Goal: Information Seeking & Learning: Find specific fact

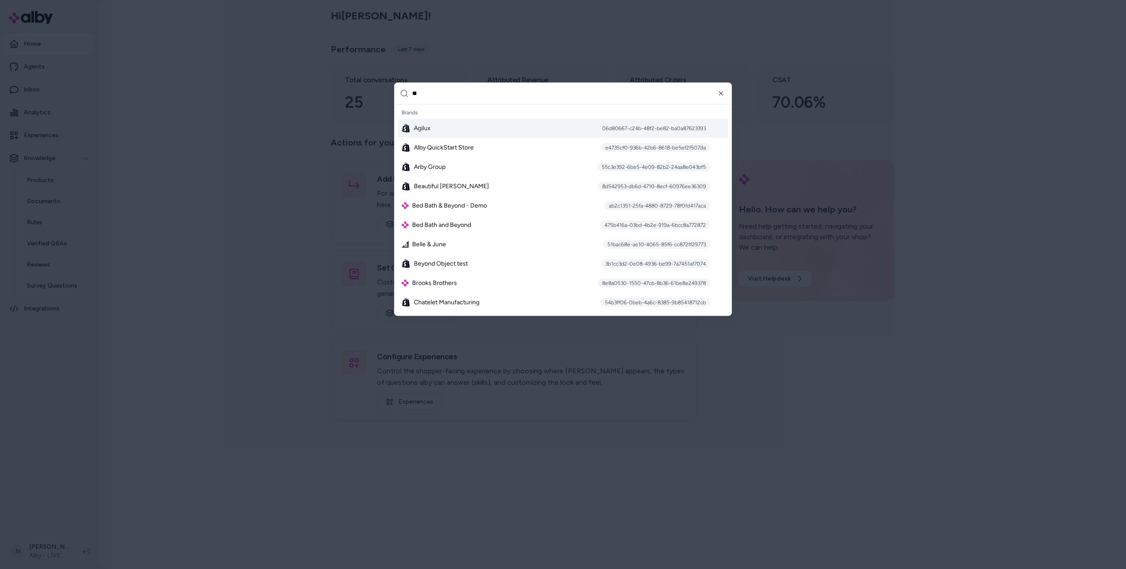
type input "***"
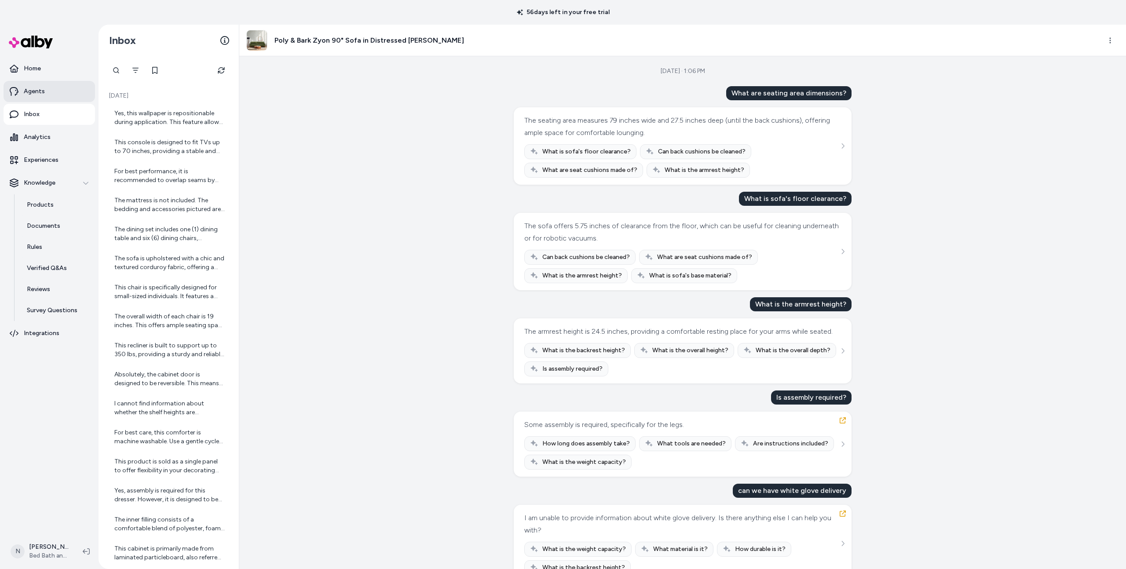
click at [75, 86] on link "Agents" at bounding box center [49, 91] width 91 height 21
click at [845, 148] on icon "See more" at bounding box center [843, 146] width 6 height 6
click at [1110, 39] on html "56 days left in your free trial Home Agents Inbox Analytics Experiences Knowled…" at bounding box center [563, 284] width 1126 height 569
click at [1063, 99] on link "View in LangFuse" at bounding box center [1070, 102] width 93 height 14
click at [71, 91] on link "Agents" at bounding box center [49, 91] width 91 height 21
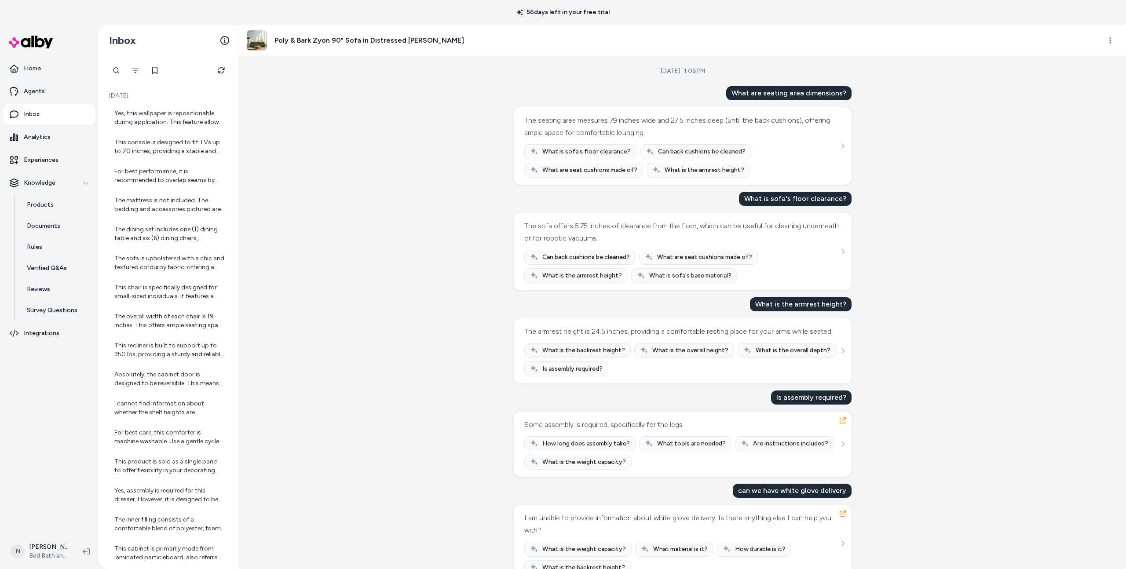
scroll to position [36, 0]
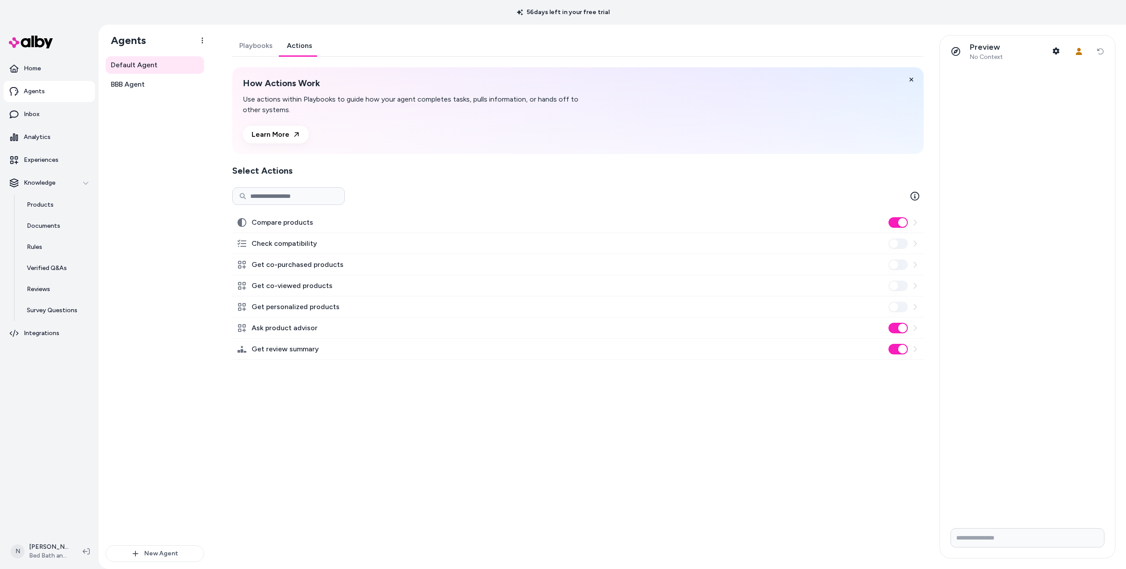
click at [300, 46] on link "Actions" at bounding box center [300, 45] width 40 height 21
click at [259, 51] on link "Playbooks" at bounding box center [256, 45] width 48 height 21
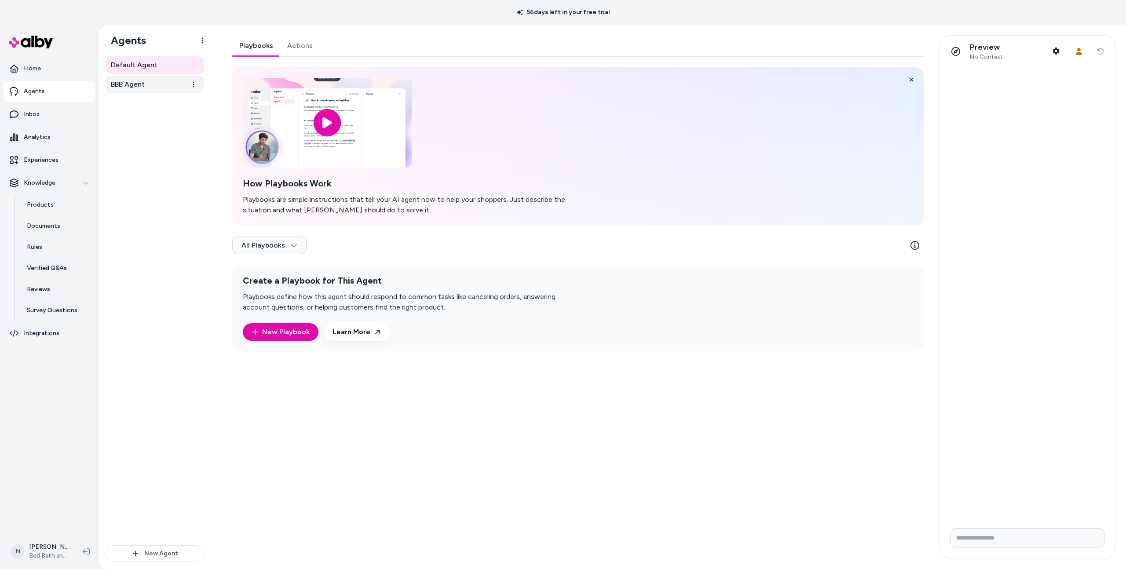
click at [168, 88] on link "BBB Agent" at bounding box center [155, 85] width 99 height 18
click at [160, 91] on link "BBB Agent" at bounding box center [155, 85] width 99 height 18
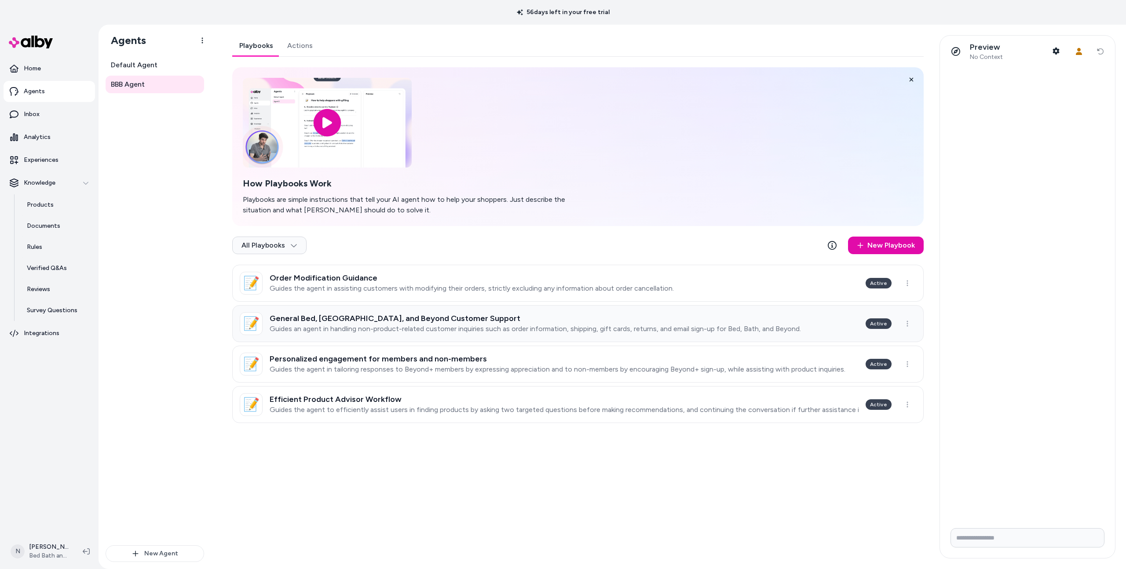
click at [385, 319] on h3 "General Bed, Bath, and Beyond Customer Support" at bounding box center [535, 318] width 531 height 9
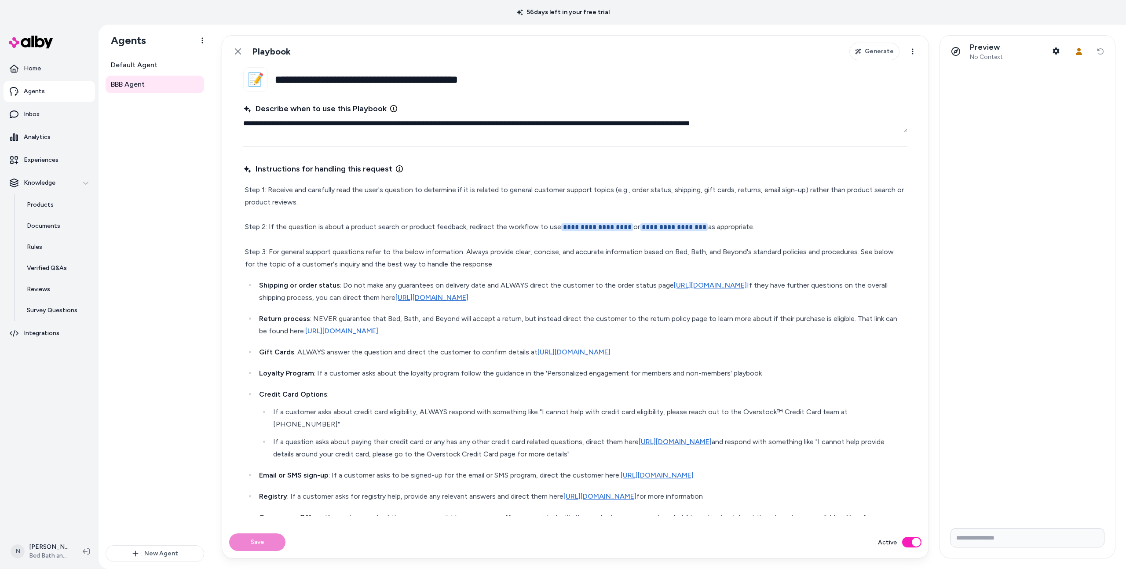
type textarea "*"
click at [51, 119] on link "Inbox" at bounding box center [49, 114] width 91 height 21
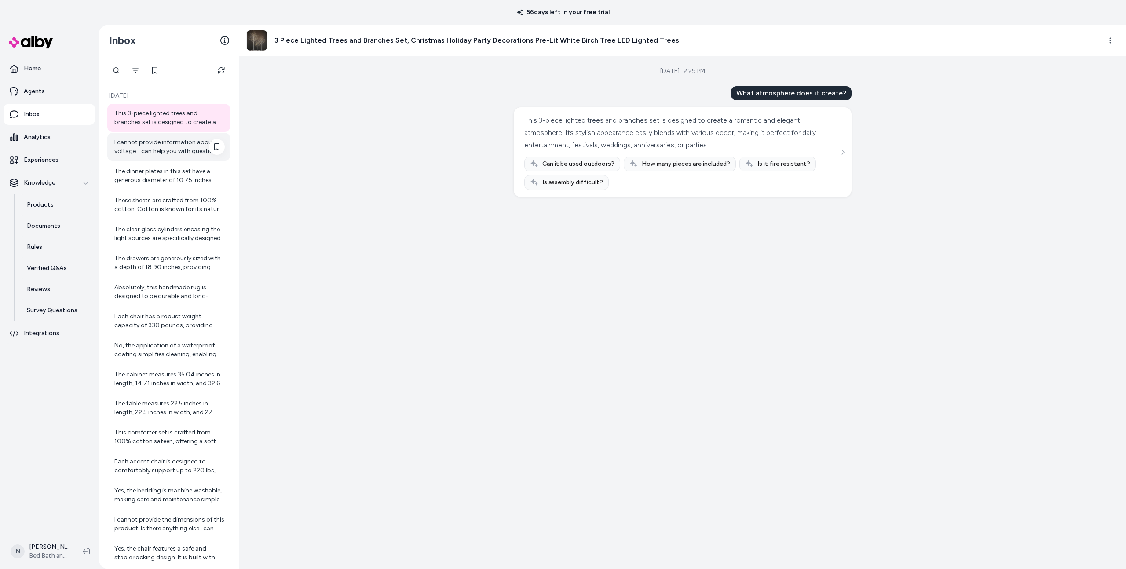
click at [171, 140] on div "I cannot provide information about voltage. I can help you with questions about…" at bounding box center [169, 147] width 110 height 18
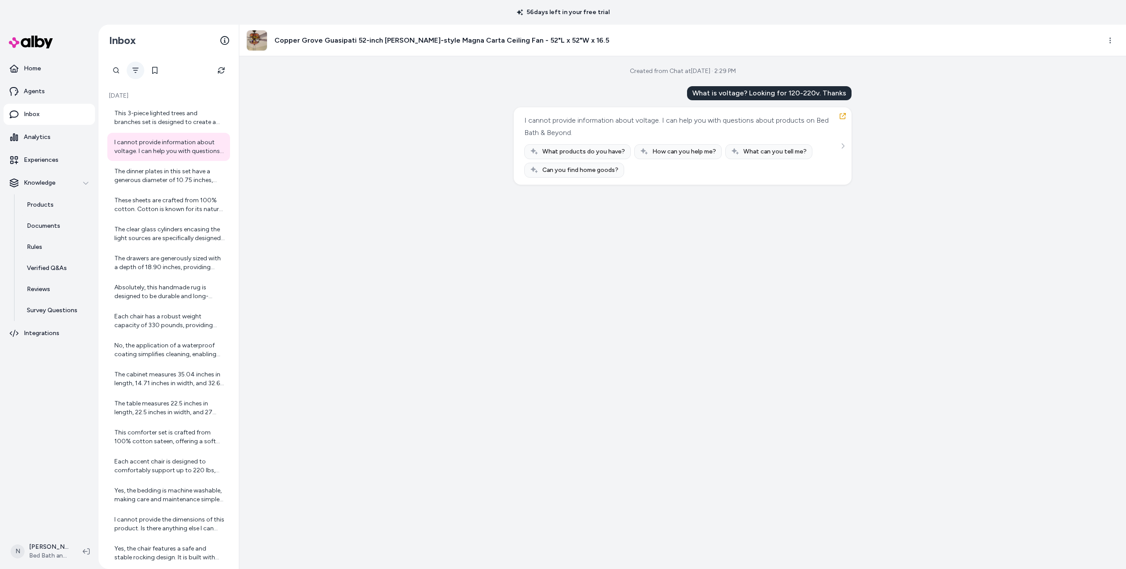
click at [136, 74] on button "Filter" at bounding box center [136, 71] width 18 height 18
click at [161, 179] on div "The dinner plates in this set have a generous diameter of 10.75 inches, suitabl…" at bounding box center [169, 176] width 110 height 18
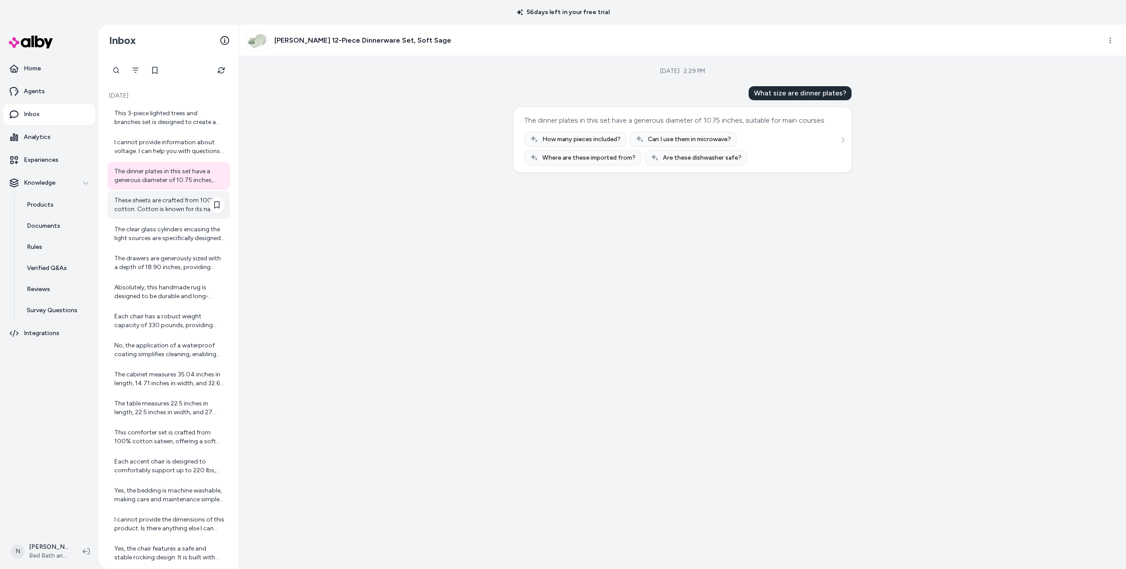
click at [164, 211] on div "These sheets are crafted from 100% cotton. Cotton is known for its natural soft…" at bounding box center [169, 205] width 110 height 18
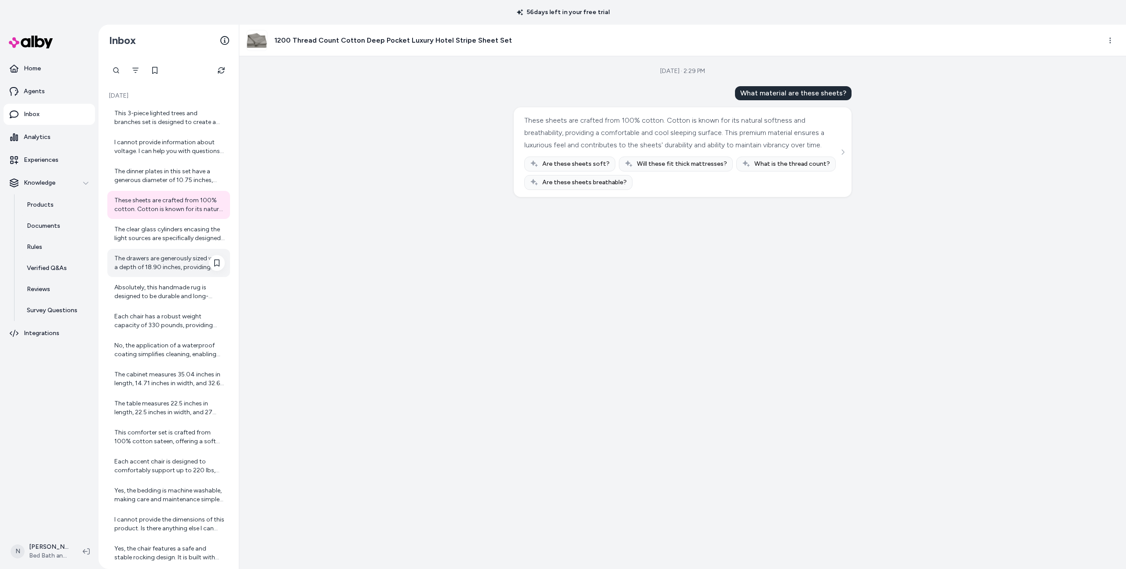
click at [168, 252] on div "The drawers are generously sized with a depth of 18.90 inches, providing ample …" at bounding box center [168, 263] width 123 height 28
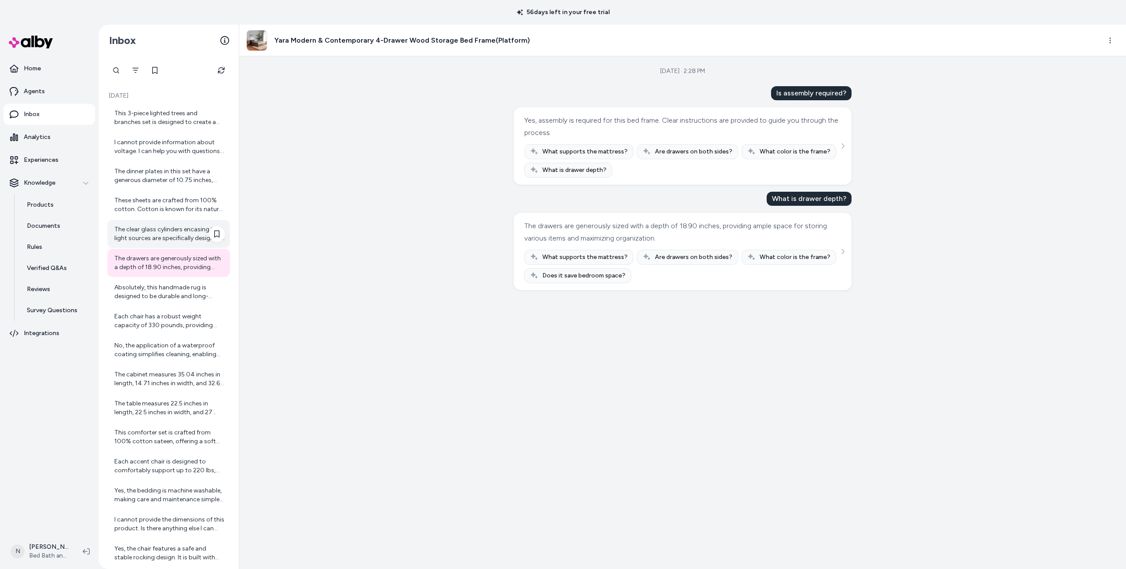
click at [168, 241] on div "The clear glass cylinders encasing the light sources are specifically designed …" at bounding box center [169, 234] width 110 height 18
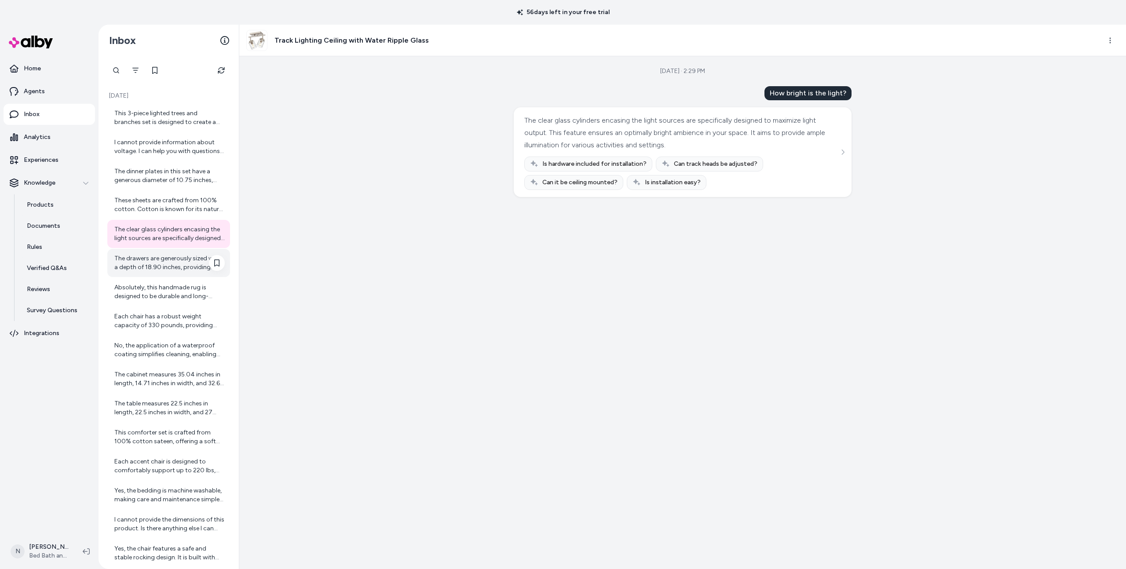
click at [169, 270] on div "The drawers are generously sized with a depth of 18.90 inches, providing ample …" at bounding box center [169, 263] width 110 height 18
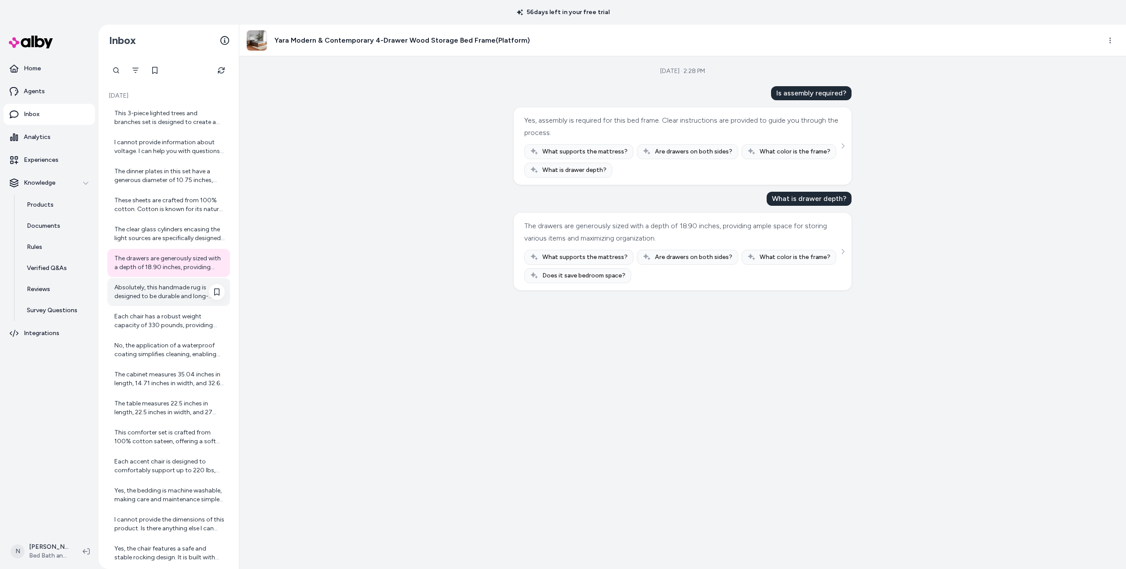
click at [170, 296] on div "Absolutely, this handmade rug is designed to be durable and long-lasting. The i…" at bounding box center [169, 292] width 110 height 18
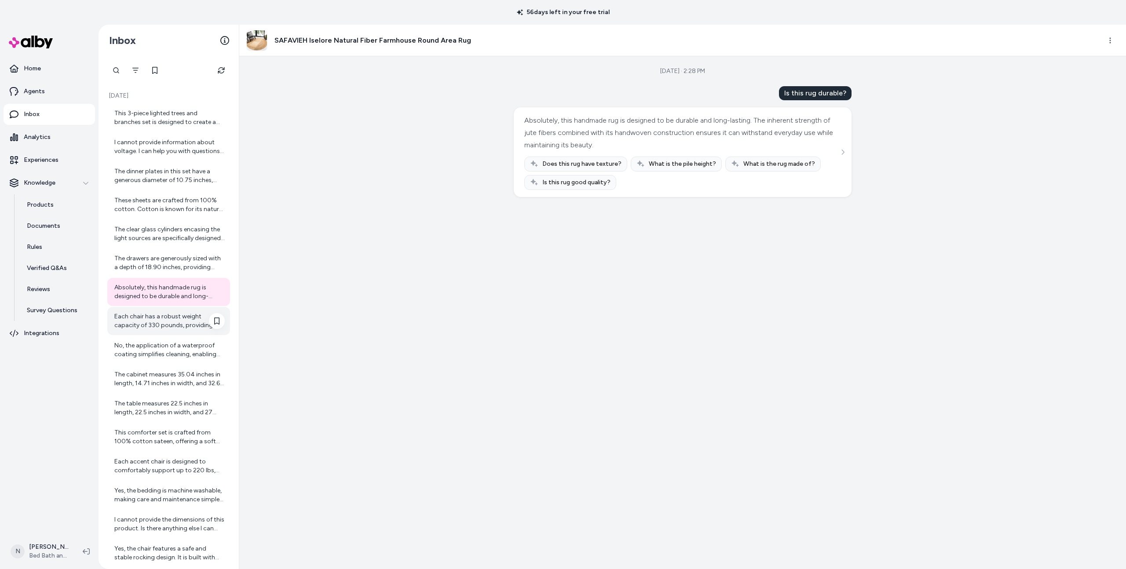
click at [168, 322] on div "Each chair has a robust weight capacity of 330 pounds, providing sturdy and rel…" at bounding box center [169, 321] width 110 height 18
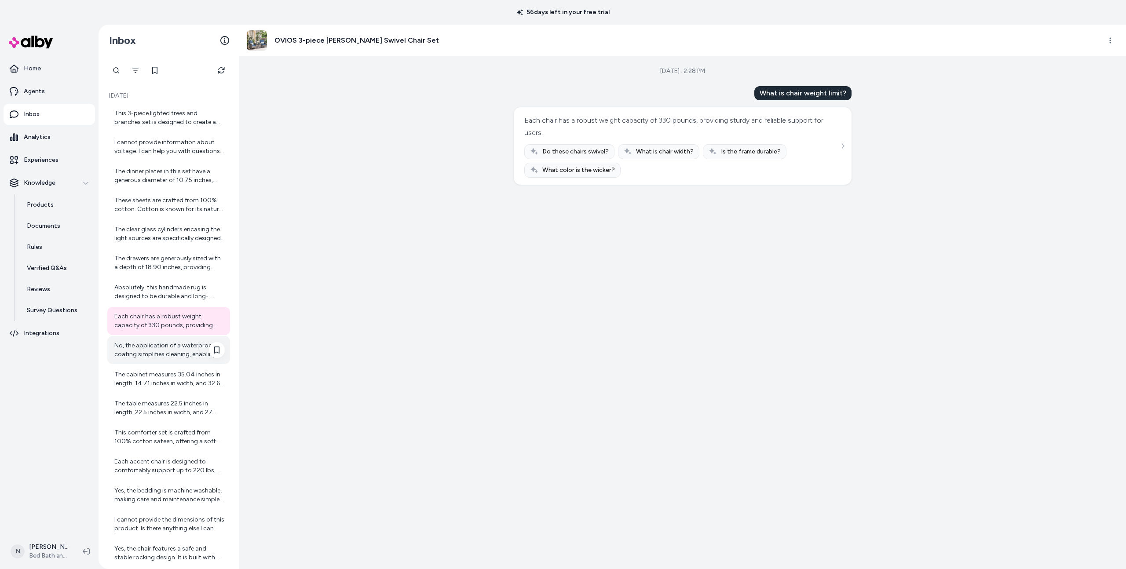
click at [171, 343] on div "No, the application of a waterproof coating simplifies cleaning, enabling you t…" at bounding box center [169, 350] width 110 height 18
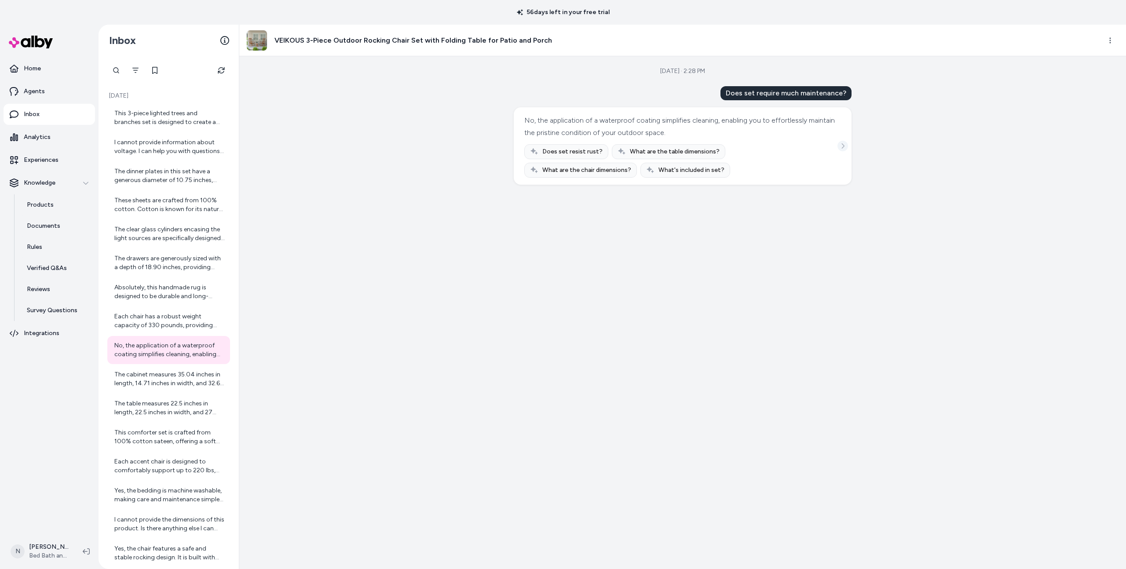
click at [846, 143] on button "See more" at bounding box center [842, 146] width 11 height 11
click at [1110, 43] on html "56 days left in your free trial Home Agents Inbox Analytics Experiences Knowled…" at bounding box center [563, 284] width 1126 height 569
click at [1085, 99] on link "View in LangFuse" at bounding box center [1070, 102] width 93 height 14
click at [157, 233] on div "The clear glass cylinders encasing the light sources are specifically designed …" at bounding box center [169, 234] width 110 height 18
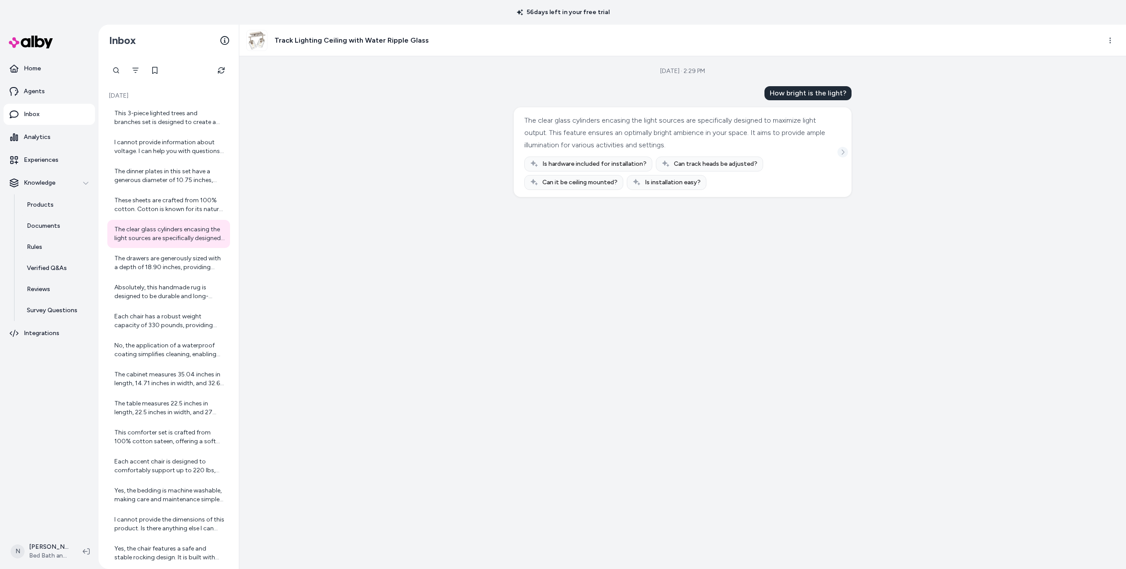
click at [844, 152] on icon "See more" at bounding box center [843, 152] width 3 height 5
click at [150, 115] on div "This 3-piece lighted trees and branches set is designed to create a romantic an…" at bounding box center [169, 118] width 110 height 18
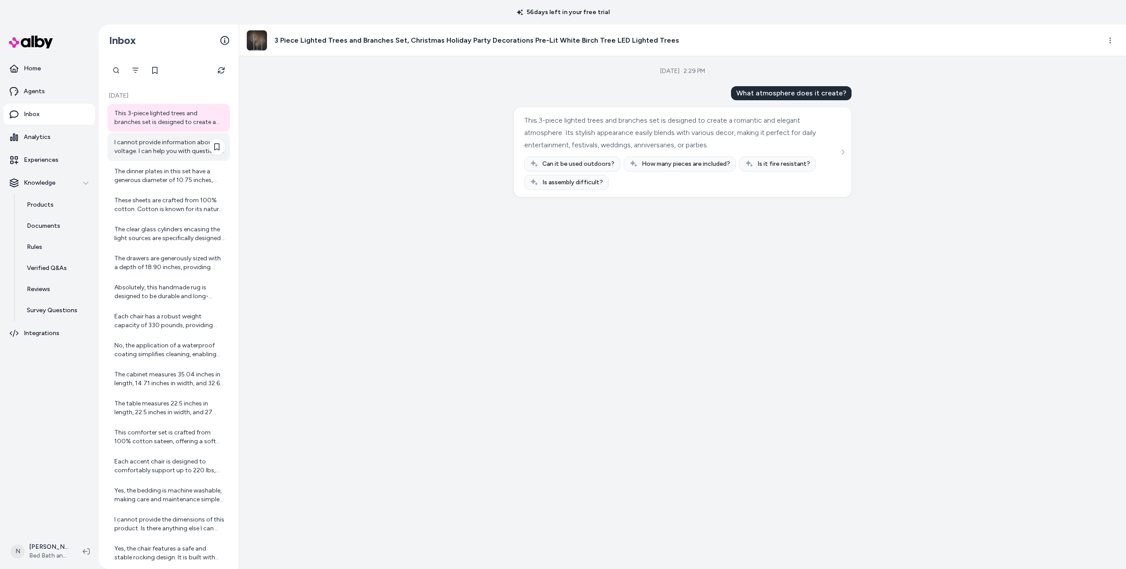
click at [156, 146] on div "I cannot provide information about voltage. I can help you with questions about…" at bounding box center [169, 147] width 110 height 18
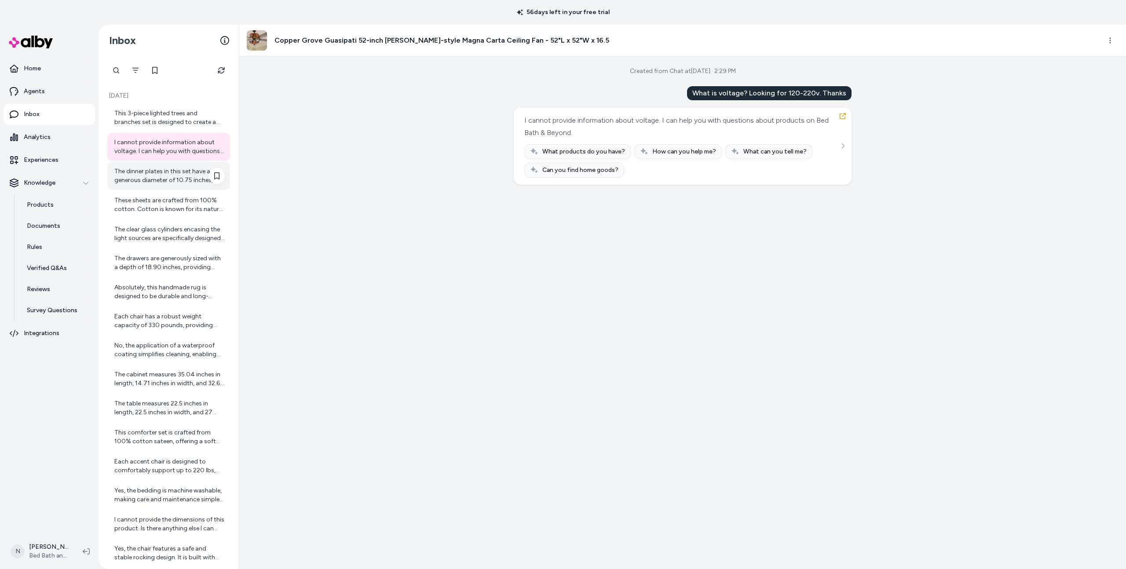
click at [158, 173] on div "The dinner plates in this set have a generous diameter of 10.75 inches, suitabl…" at bounding box center [169, 176] width 110 height 18
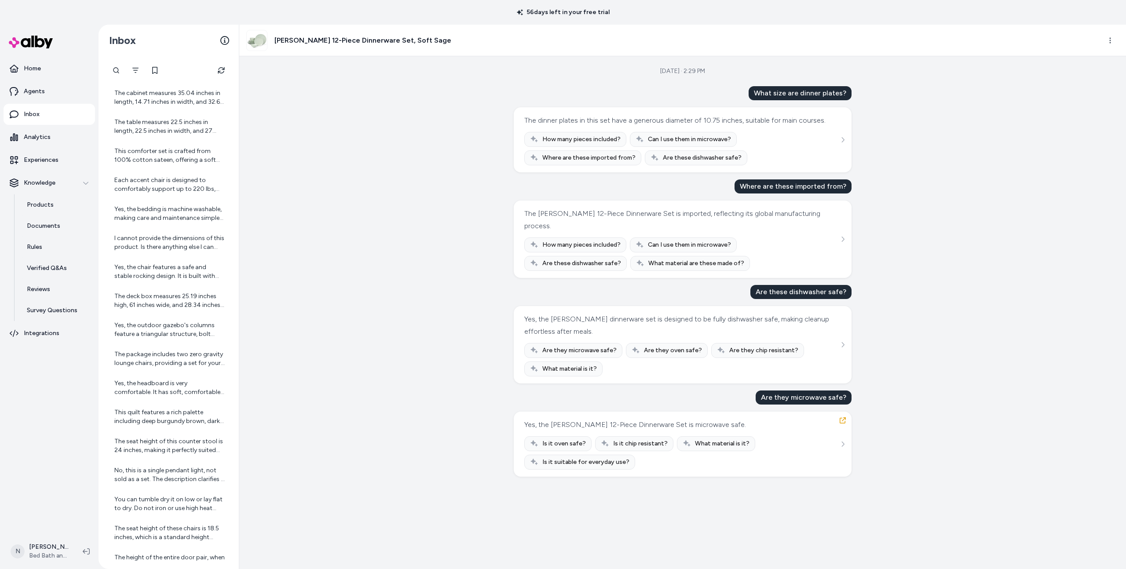
scroll to position [416, 0]
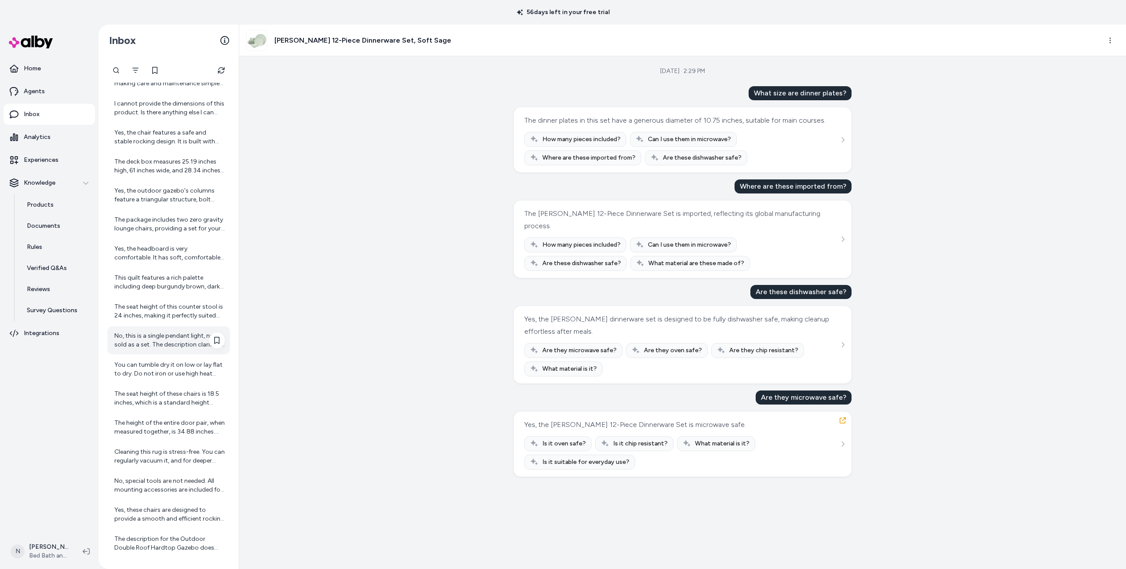
click at [178, 342] on div "No, this is a single pendant light, not sold as a set. The description clarifie…" at bounding box center [169, 341] width 110 height 18
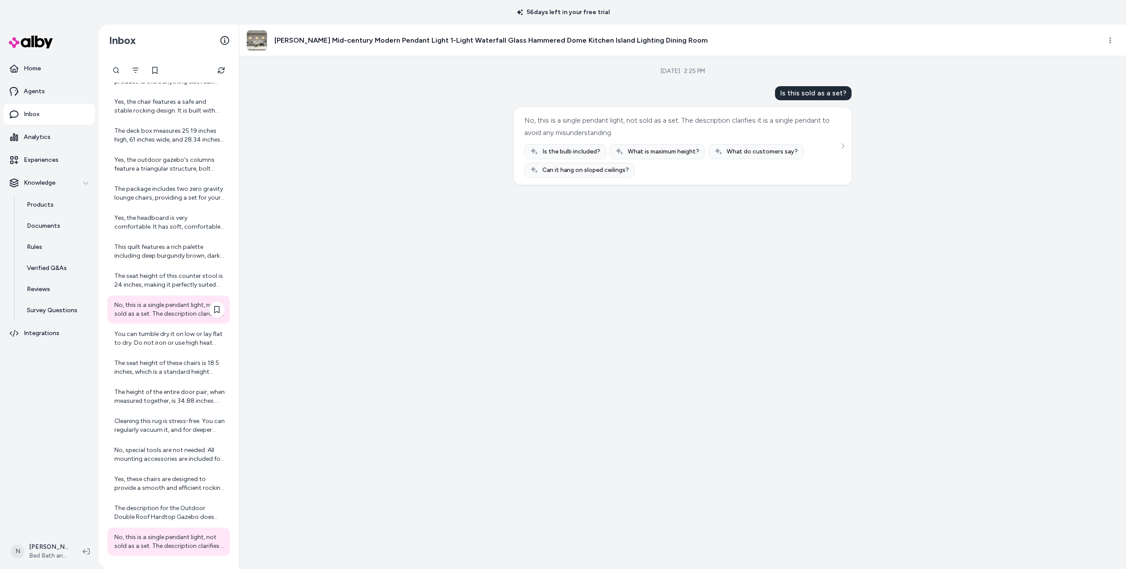
scroll to position [607, 0]
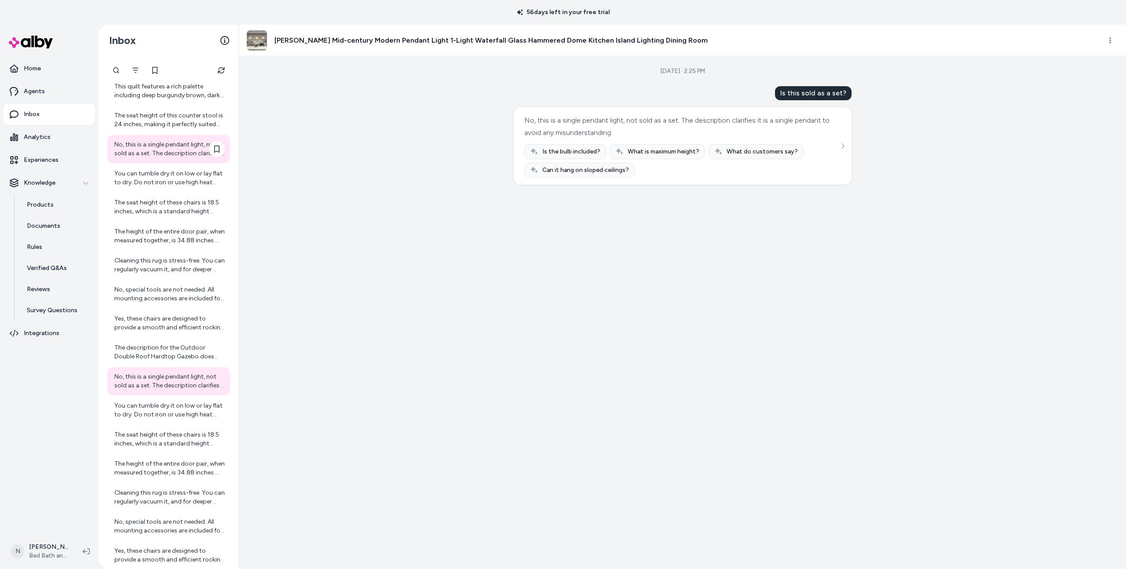
click at [178, 342] on div "The description for the Outdoor Double Roof Hardtop Gazebo does not specify if …" at bounding box center [168, 352] width 123 height 28
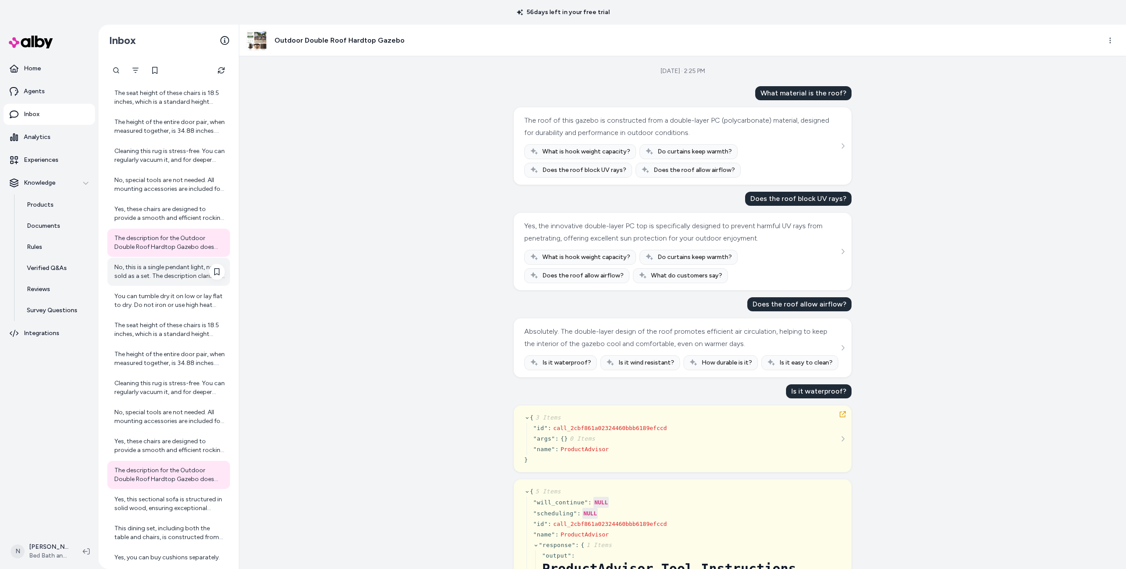
scroll to position [736, 0]
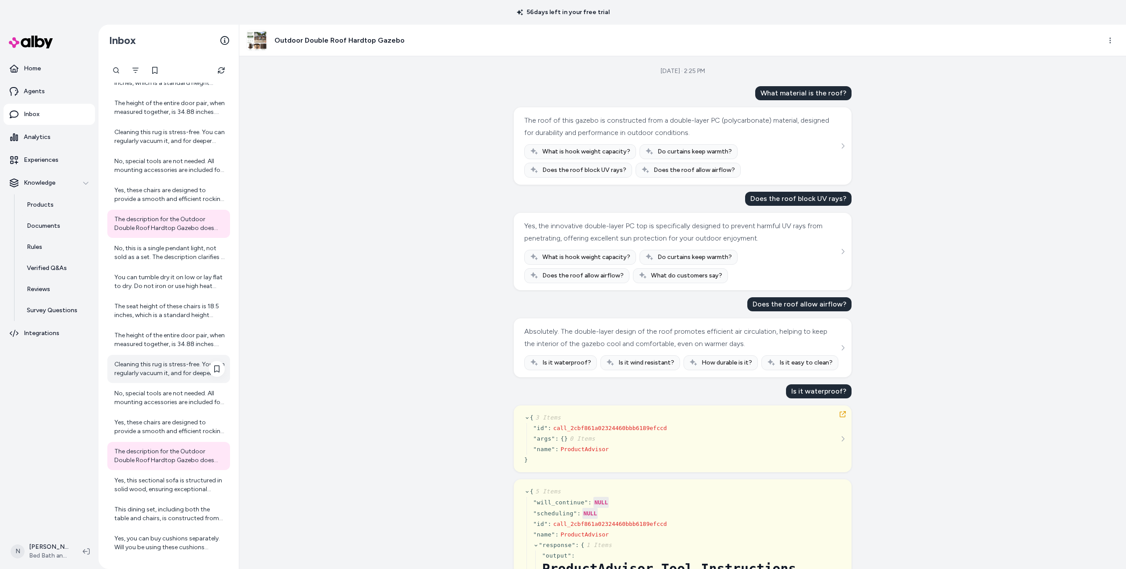
click at [178, 383] on div "Cleaning this rug is stress-free. You can regularly vacuum it, and for deeper c…" at bounding box center [168, 369] width 123 height 28
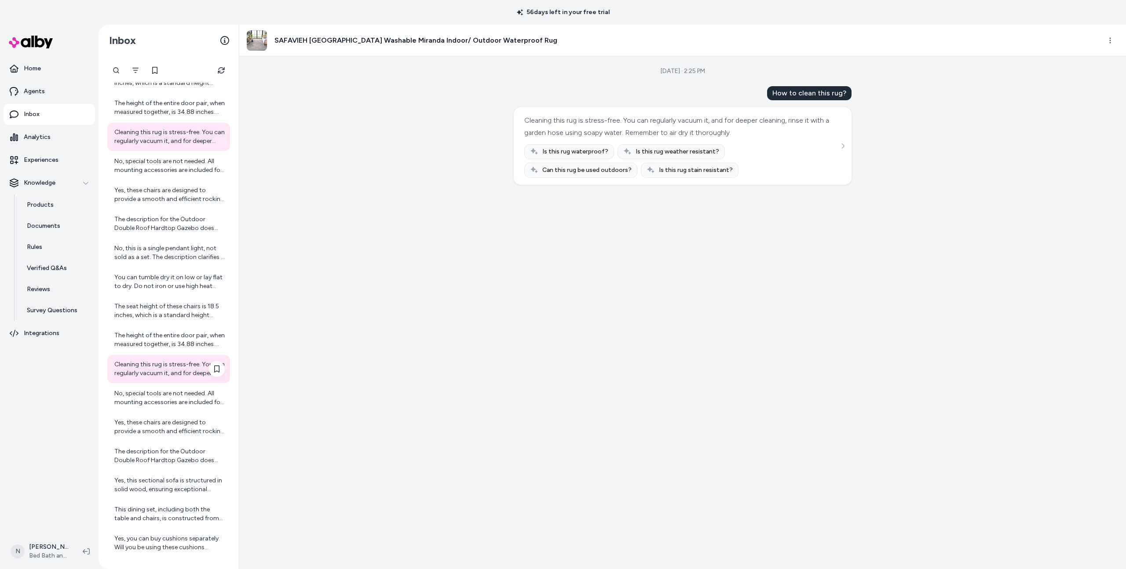
click at [175, 363] on div "Cleaning this rug is stress-free. You can regularly vacuum it, and for deeper c…" at bounding box center [169, 369] width 110 height 18
click at [175, 343] on div "The height of the entire door pair, when measured together, is 34.88 inches. Th…" at bounding box center [169, 340] width 110 height 18
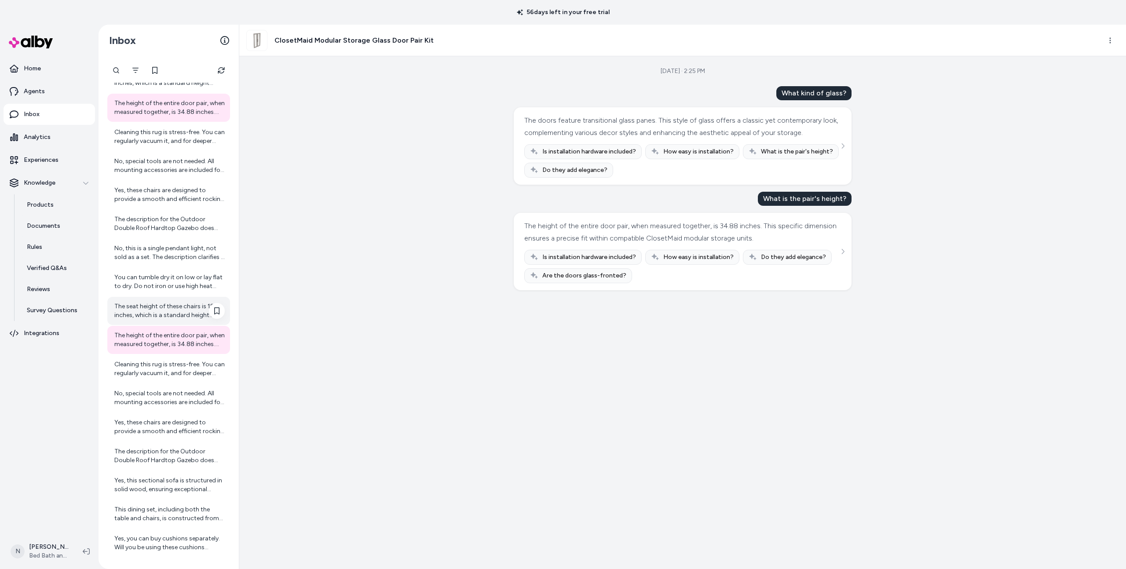
click at [164, 305] on div "The seat height of these chairs is 18.5 inches, which is a standard height desi…" at bounding box center [169, 311] width 110 height 18
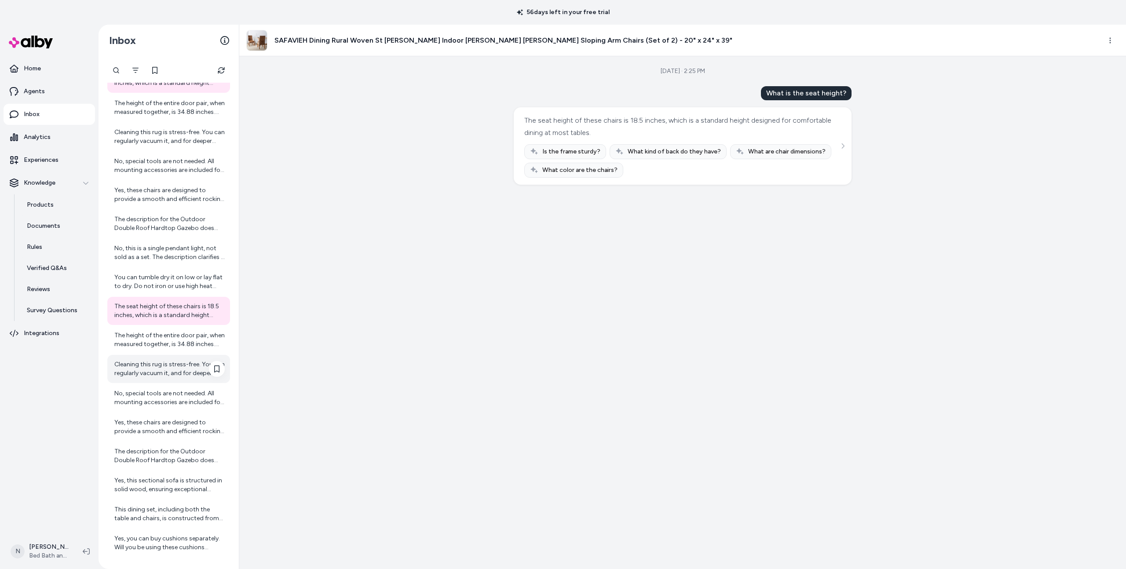
click at [161, 381] on div "Cleaning this rug is stress-free. You can regularly vacuum it, and for deeper c…" at bounding box center [168, 369] width 123 height 28
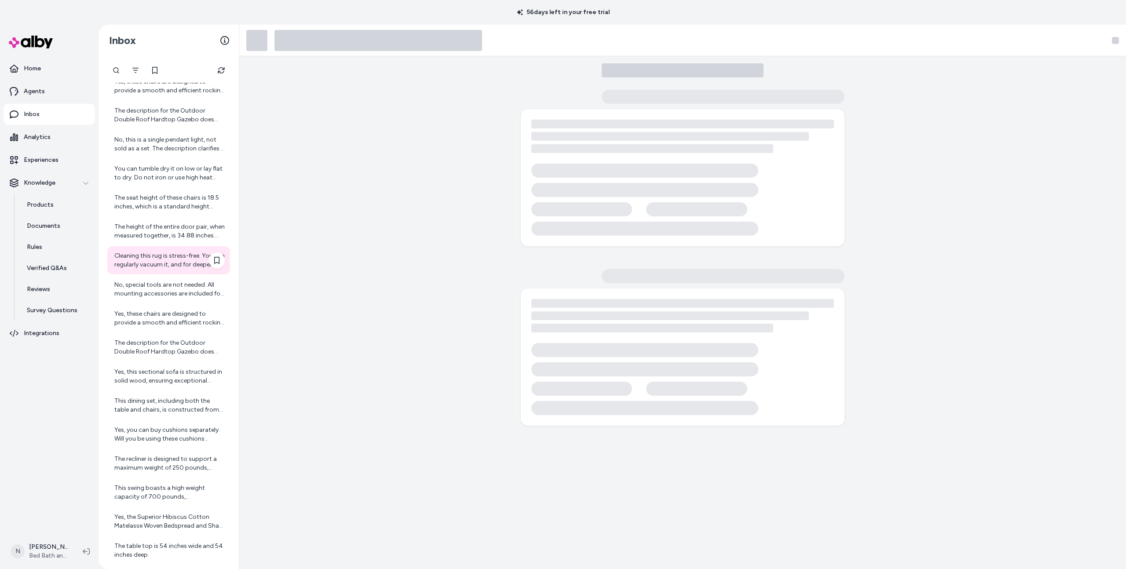
scroll to position [852, 0]
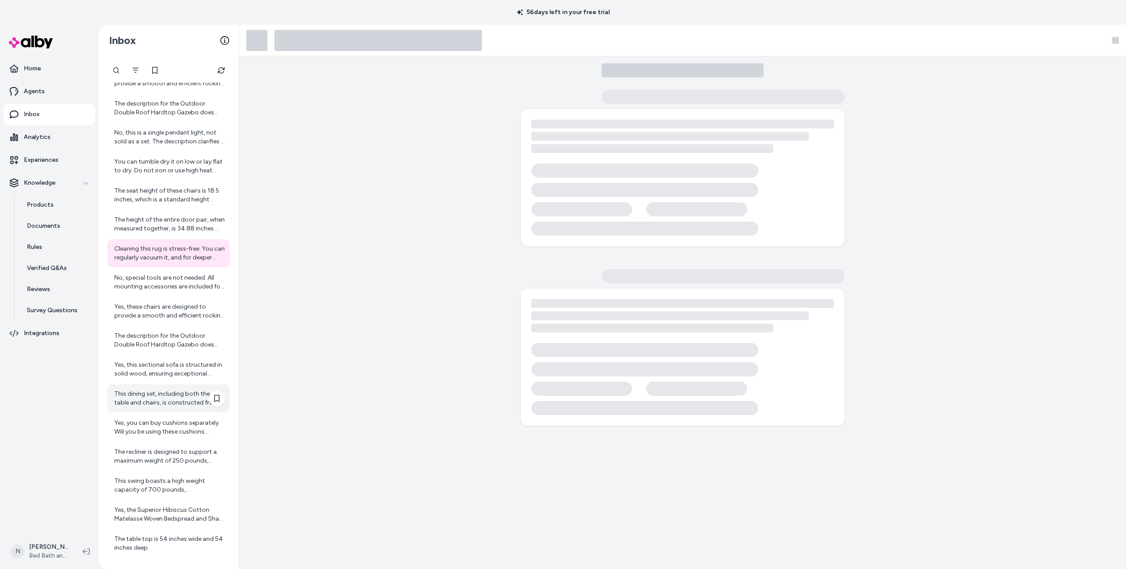
click at [161, 385] on div "This dining set, including both the table and chairs, is constructed from solid…" at bounding box center [168, 398] width 123 height 28
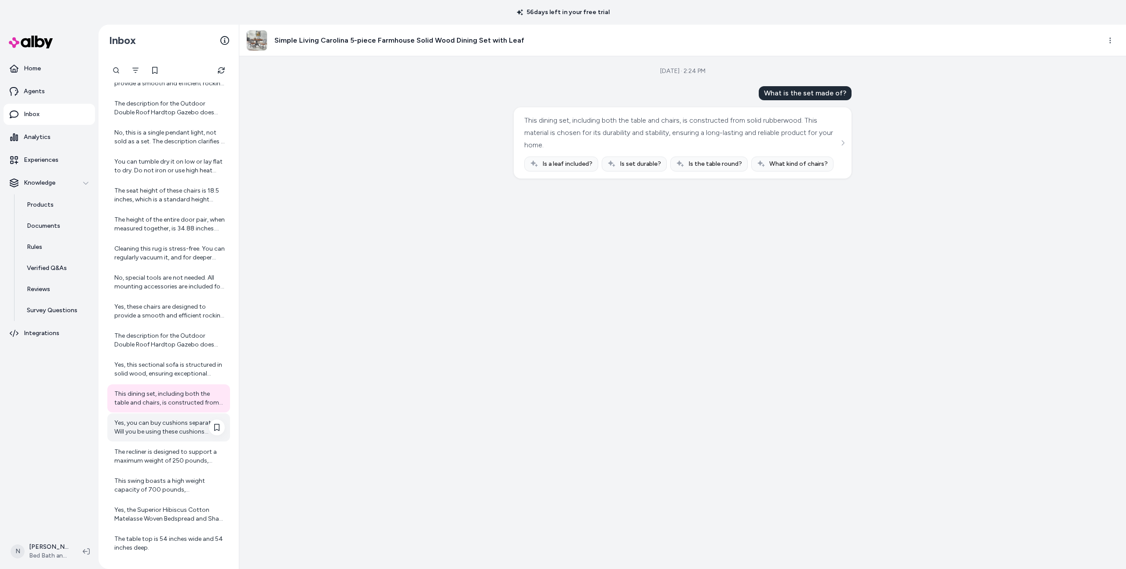
click at [164, 431] on div "Yes, you can buy cushions separately. Will you be using these cushions outdoors?" at bounding box center [169, 428] width 110 height 18
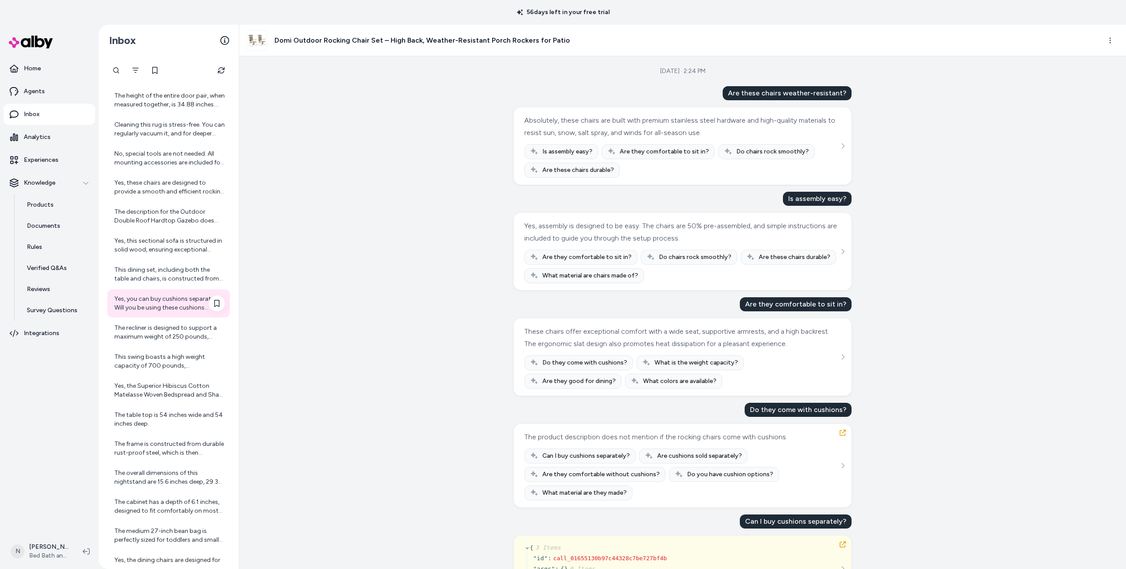
scroll to position [989, 0]
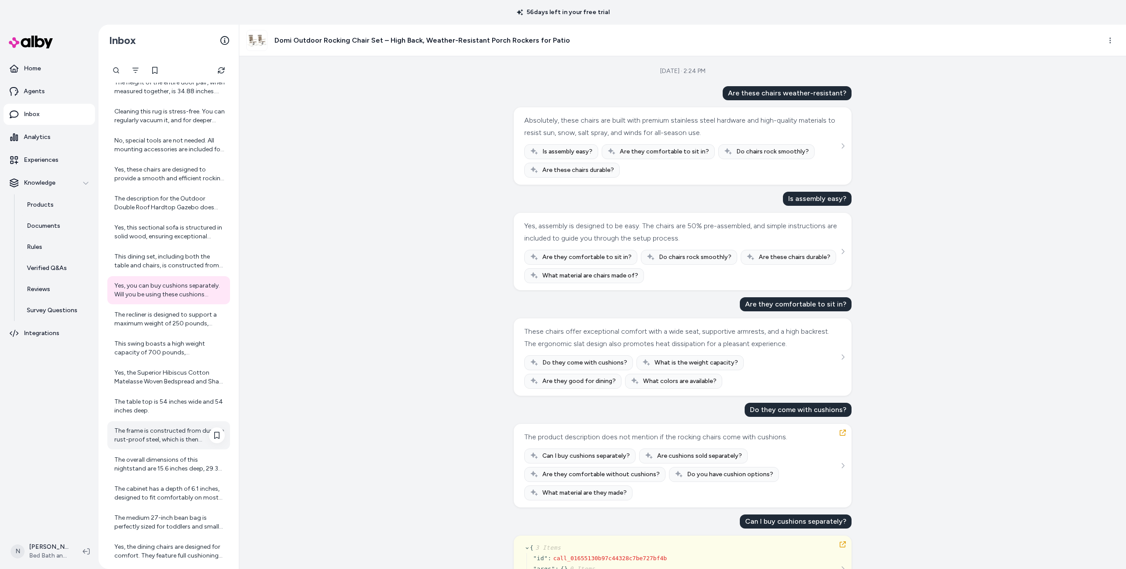
click at [169, 421] on div "The frame is constructed from durable rust-proof steel, which is then wrapped w…" at bounding box center [168, 435] width 123 height 28
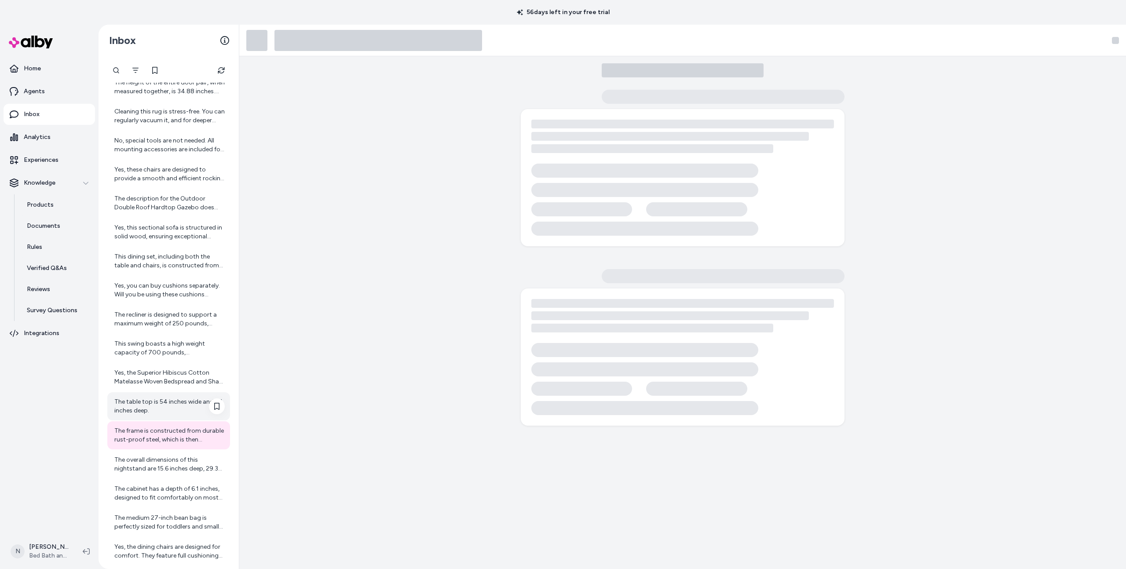
click at [168, 406] on div "The table top is 54 inches wide and 54 inches deep." at bounding box center [169, 407] width 110 height 18
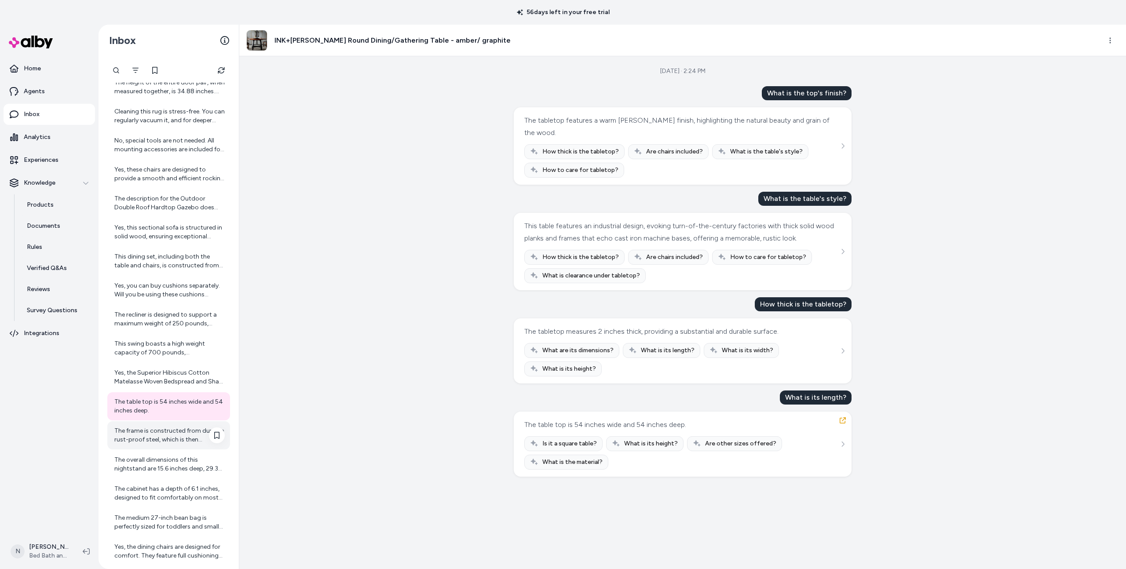
click at [167, 435] on div "The frame is constructed from durable rust-proof steel, which is then wrapped w…" at bounding box center [169, 436] width 110 height 18
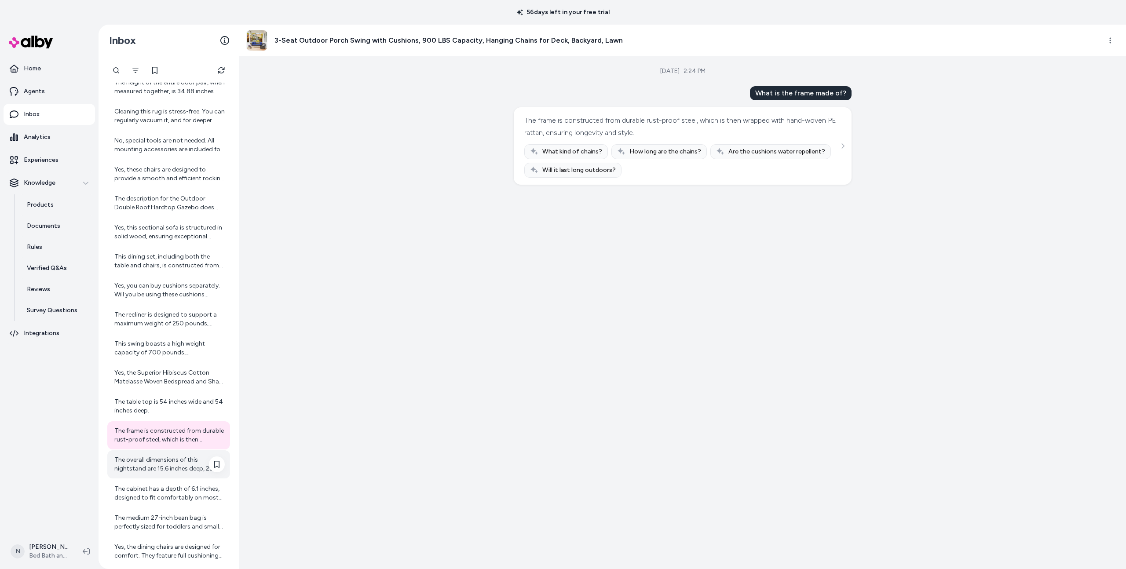
click at [167, 453] on div "The overall dimensions of this nightstand are 15.6 inches deep, 29.3 inches wid…" at bounding box center [168, 464] width 123 height 28
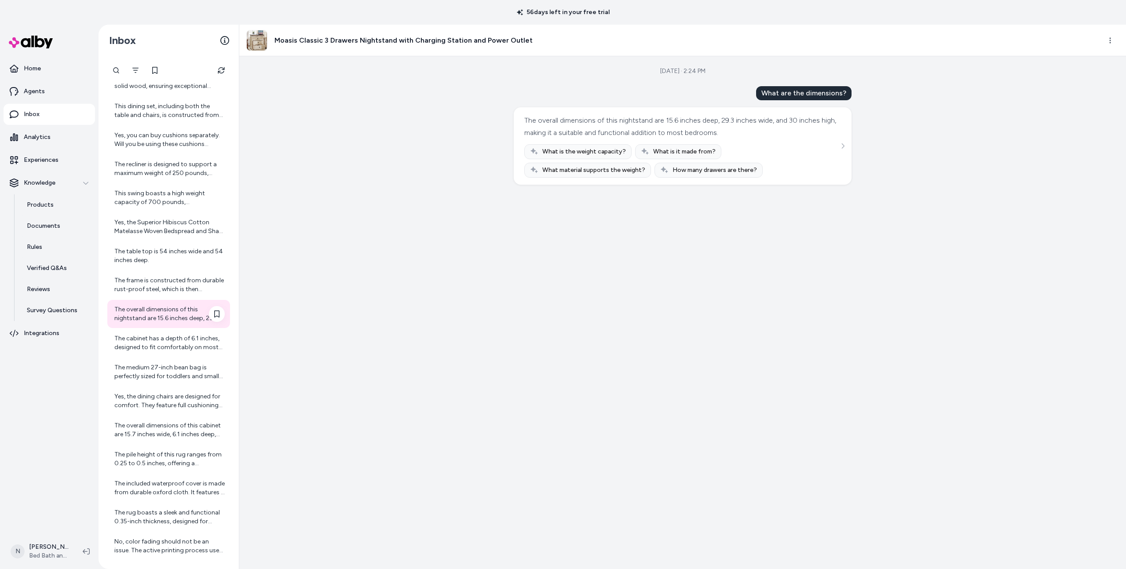
scroll to position [1188, 0]
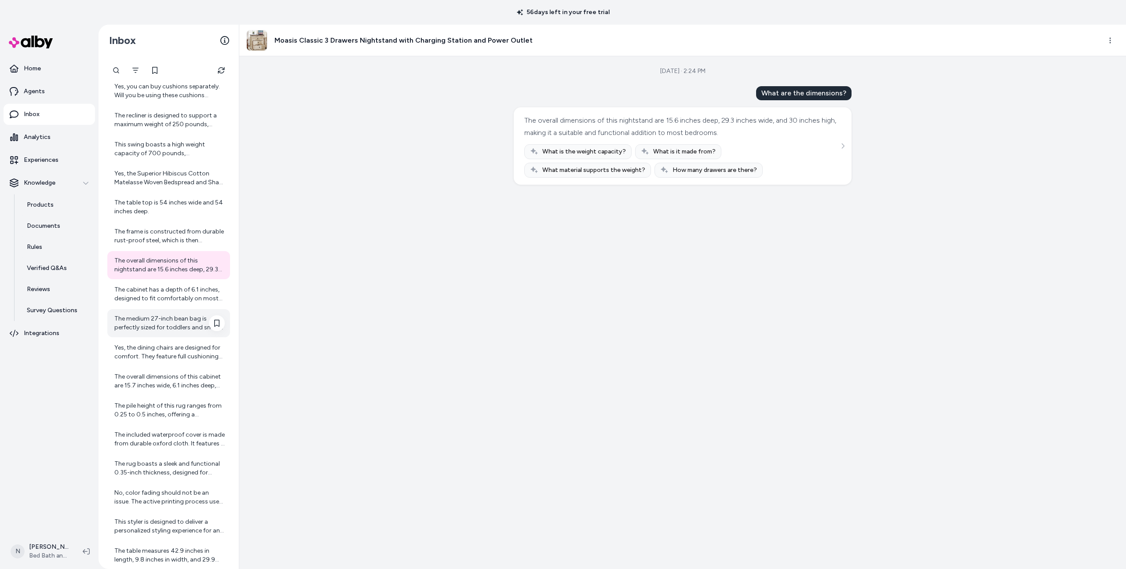
click at [176, 322] on div "The medium 27-inch bean bag is perfectly sized for toddlers and small children.…" at bounding box center [169, 323] width 110 height 18
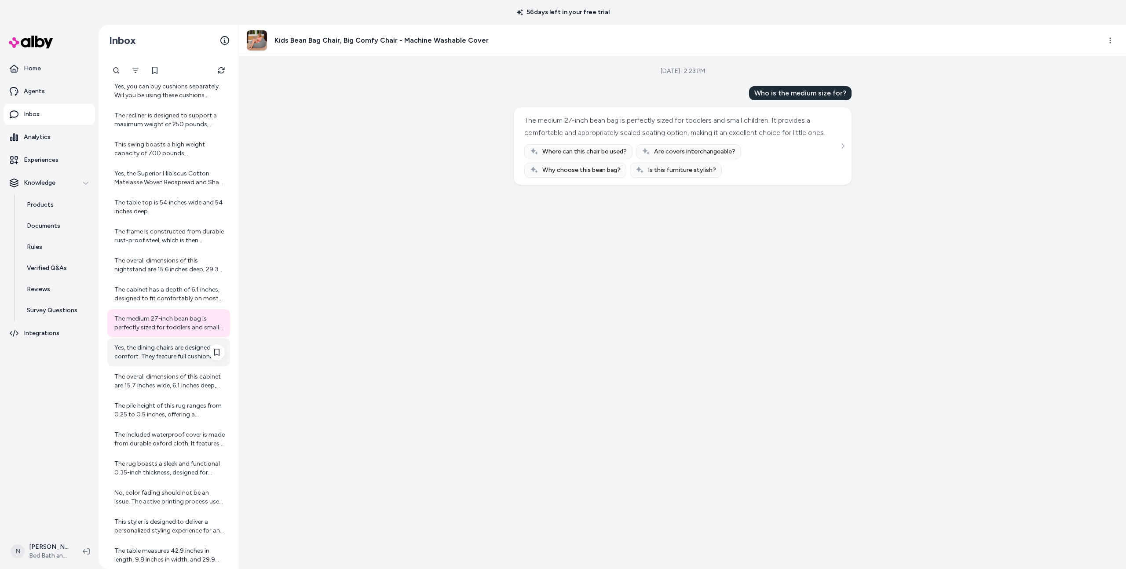
click at [176, 349] on div "Yes, the dining chairs are designed for comfort. They feature full cushioning o…" at bounding box center [169, 353] width 110 height 18
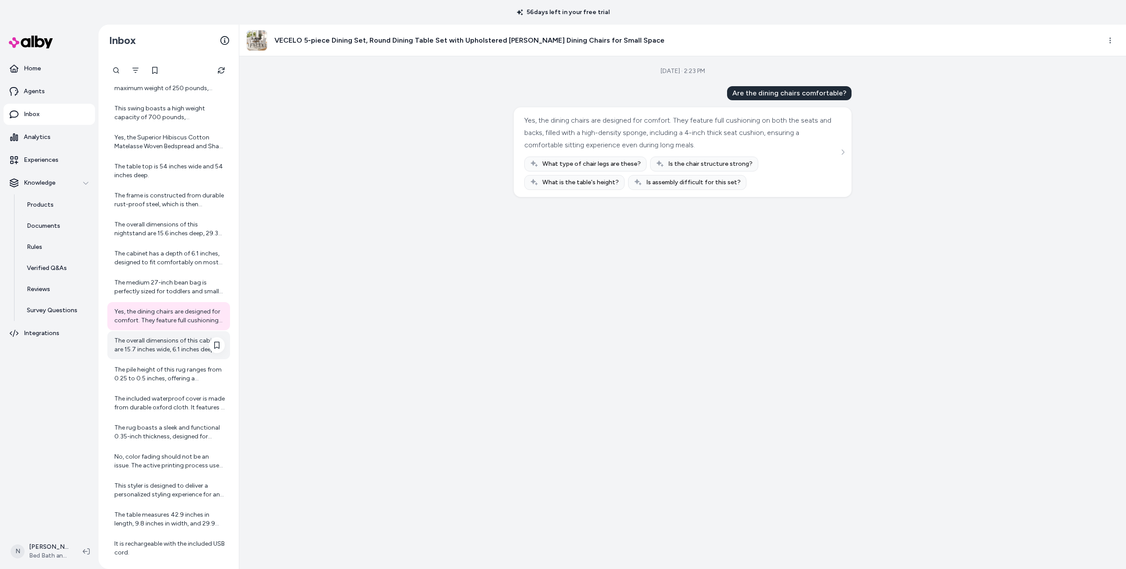
scroll to position [1240, 0]
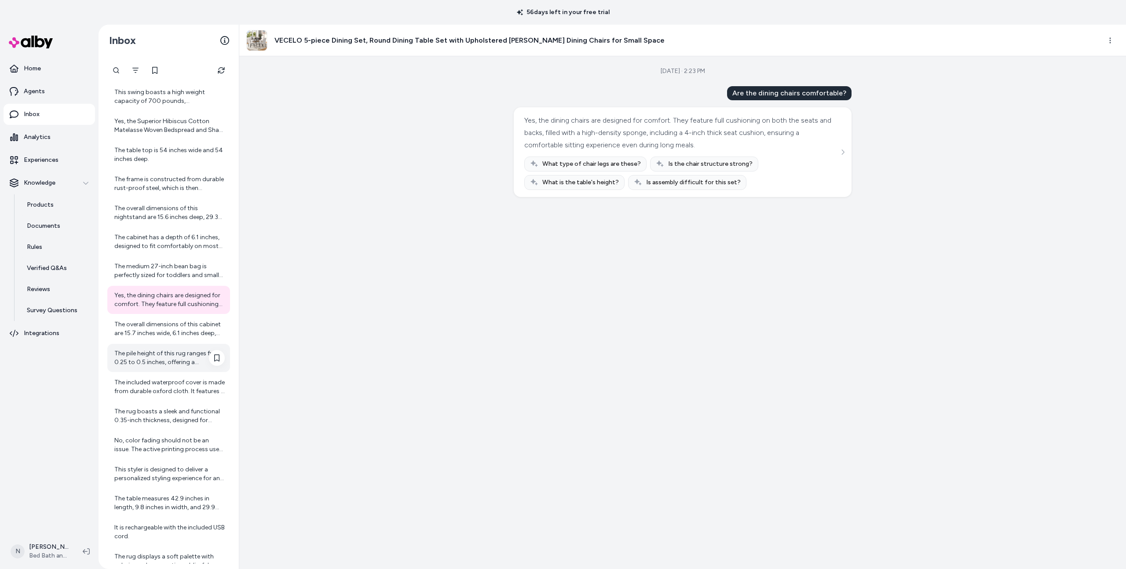
click at [177, 366] on div "The pile height of this rug ranges from 0.25 to 0.5 inches, offering a comforta…" at bounding box center [169, 358] width 110 height 18
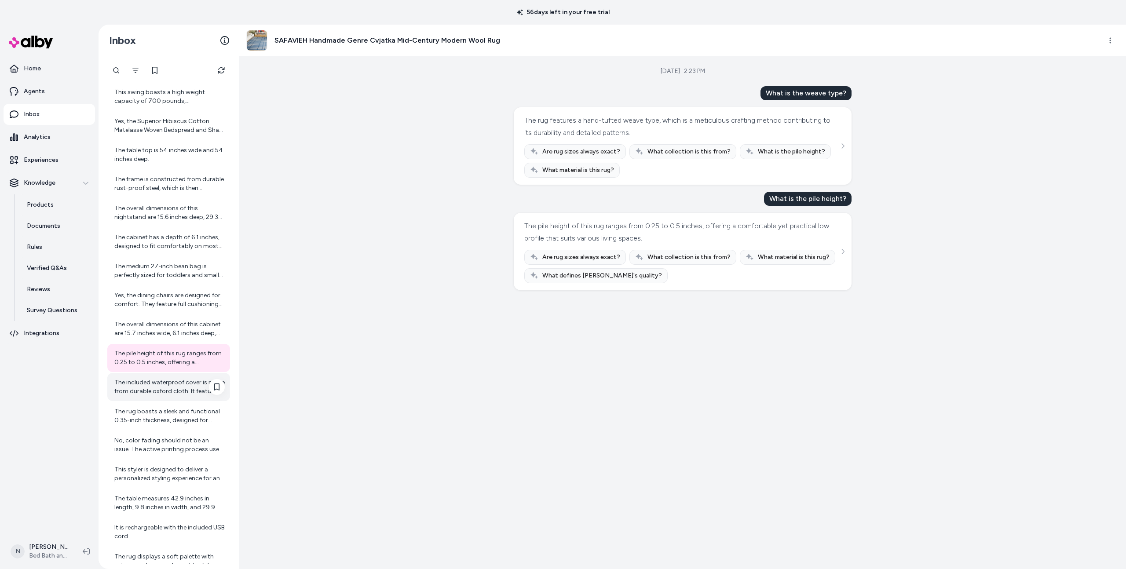
click at [177, 385] on div "The included waterproof cover is made from durable oxford cloth. It features a …" at bounding box center [169, 387] width 110 height 18
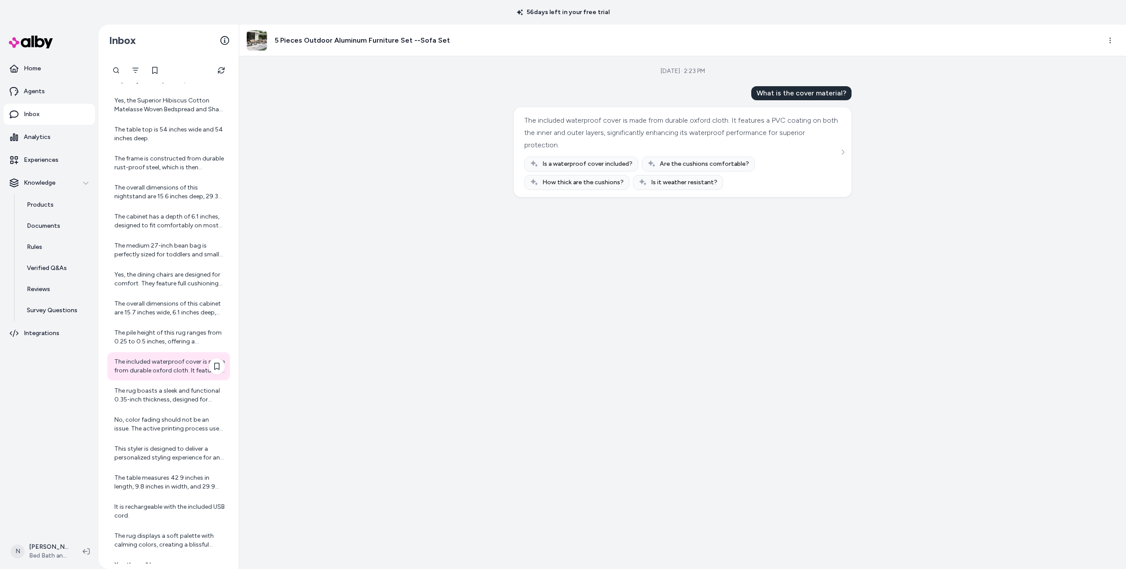
scroll to position [1287, 0]
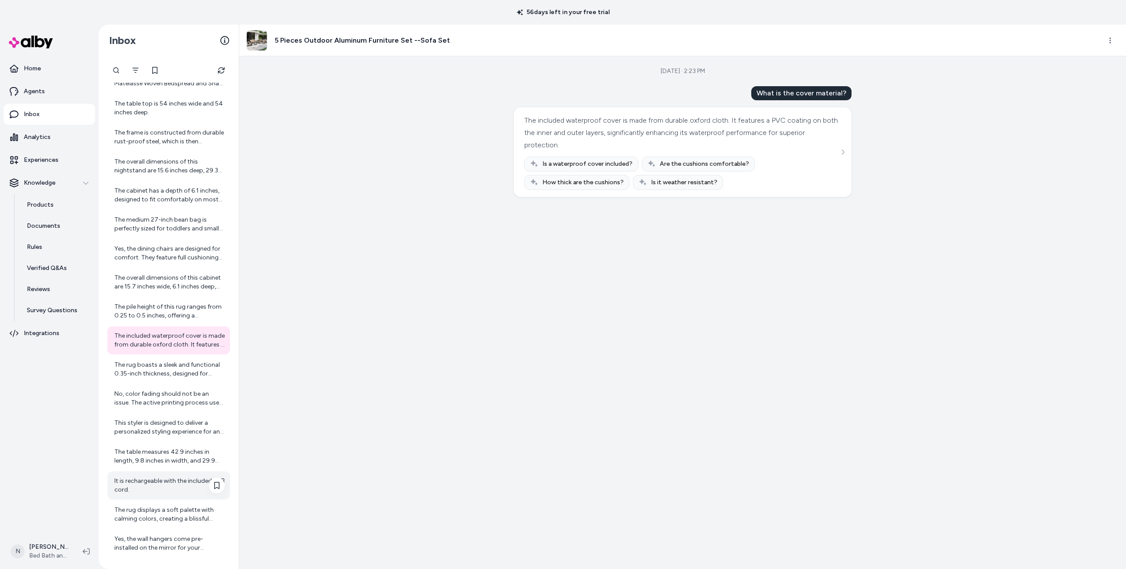
click at [168, 490] on div "It is rechargeable with the included USB cord." at bounding box center [169, 486] width 110 height 18
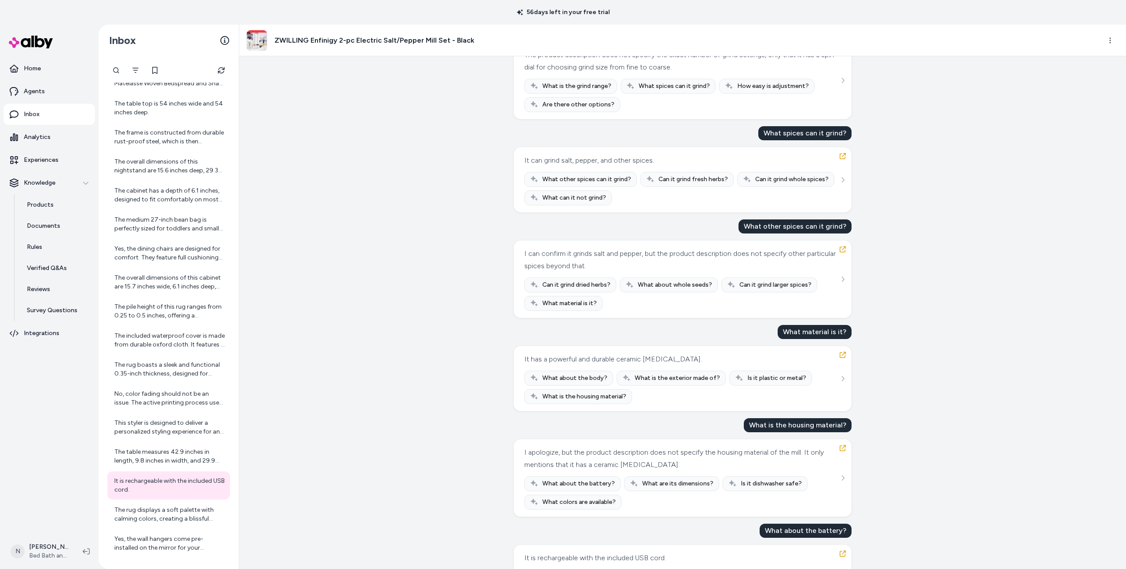
scroll to position [508, 0]
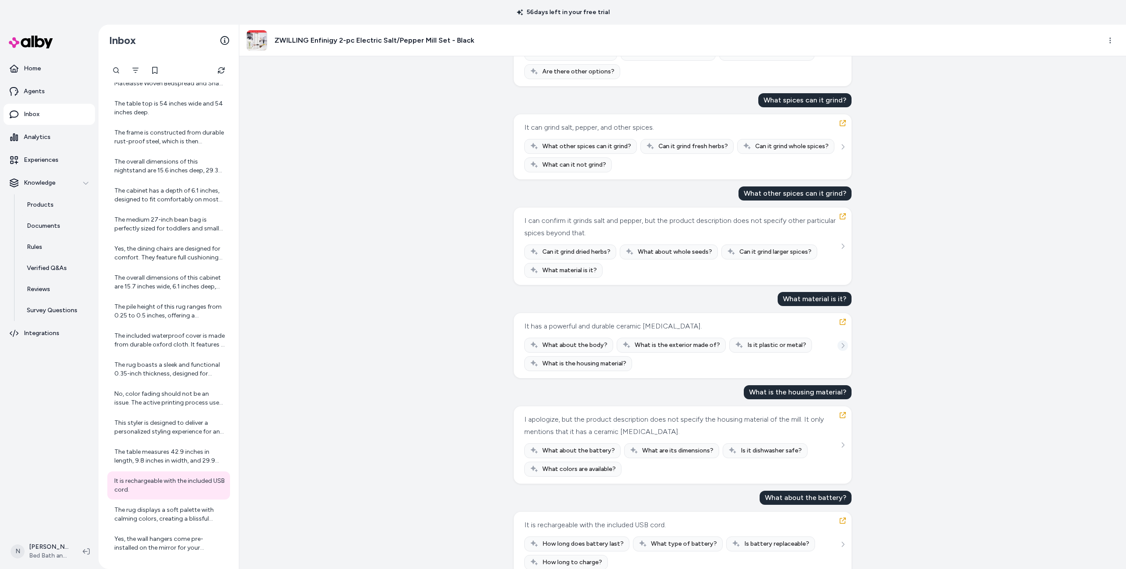
click at [840, 343] on icon "See more" at bounding box center [843, 346] width 6 height 6
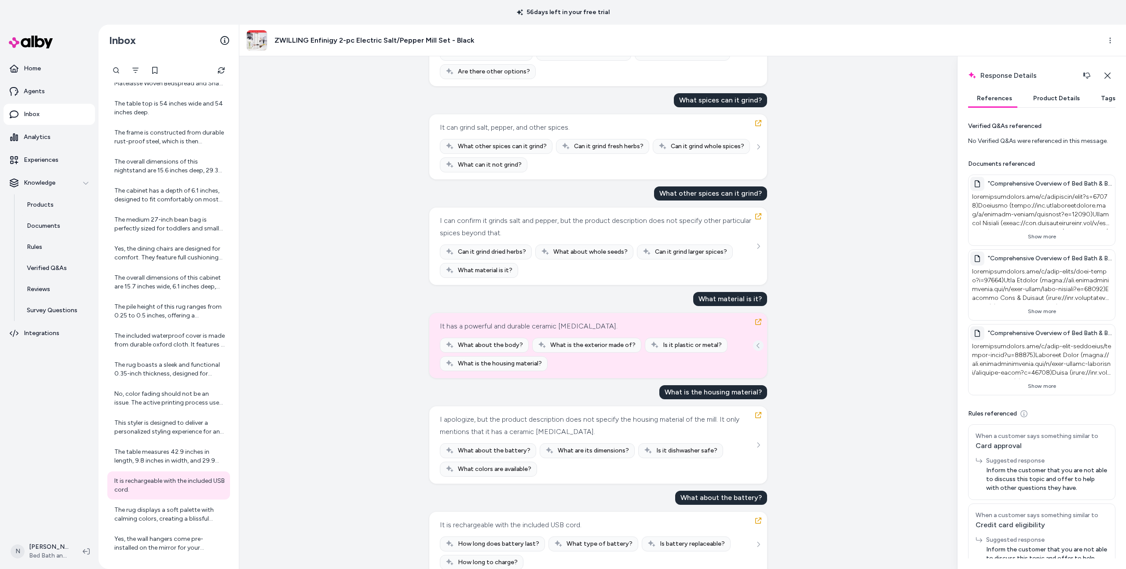
click at [758, 343] on icon "See more" at bounding box center [758, 346] width 6 height 6
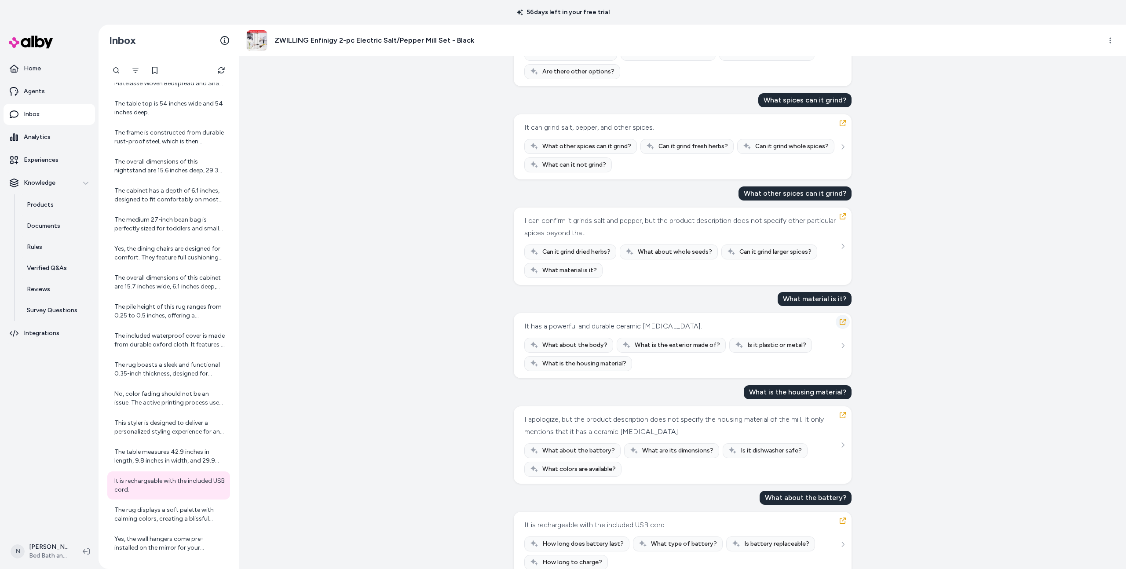
click at [844, 318] on icon "button" at bounding box center [842, 321] width 7 height 7
click at [845, 318] on icon "button" at bounding box center [842, 321] width 7 height 7
click at [43, 98] on link "Agents" at bounding box center [49, 91] width 91 height 21
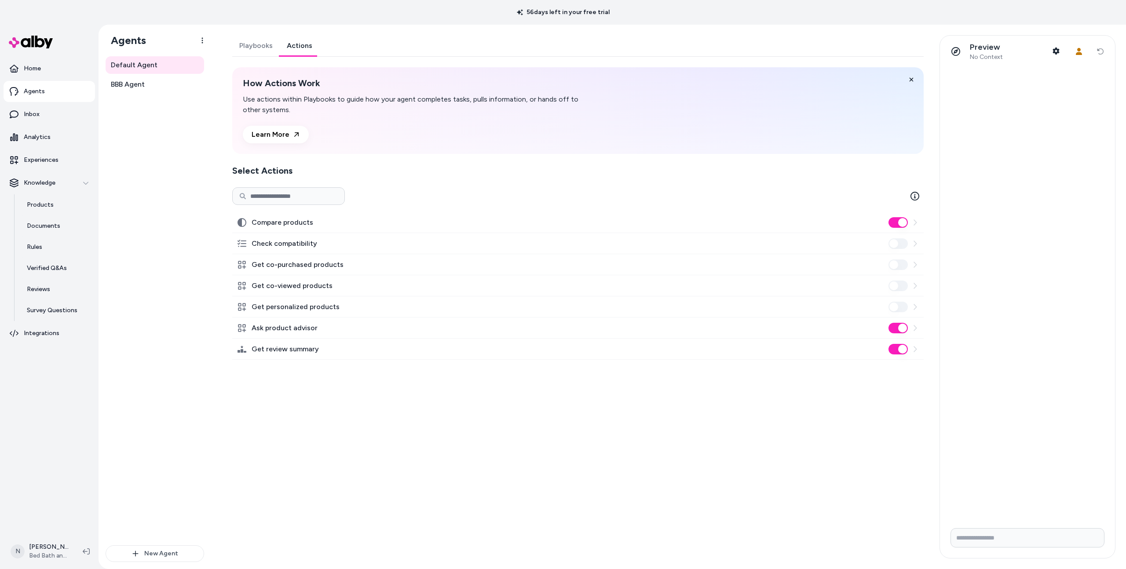
click at [284, 49] on link "Actions" at bounding box center [300, 45] width 40 height 21
click at [265, 48] on link "Playbooks" at bounding box center [256, 45] width 48 height 21
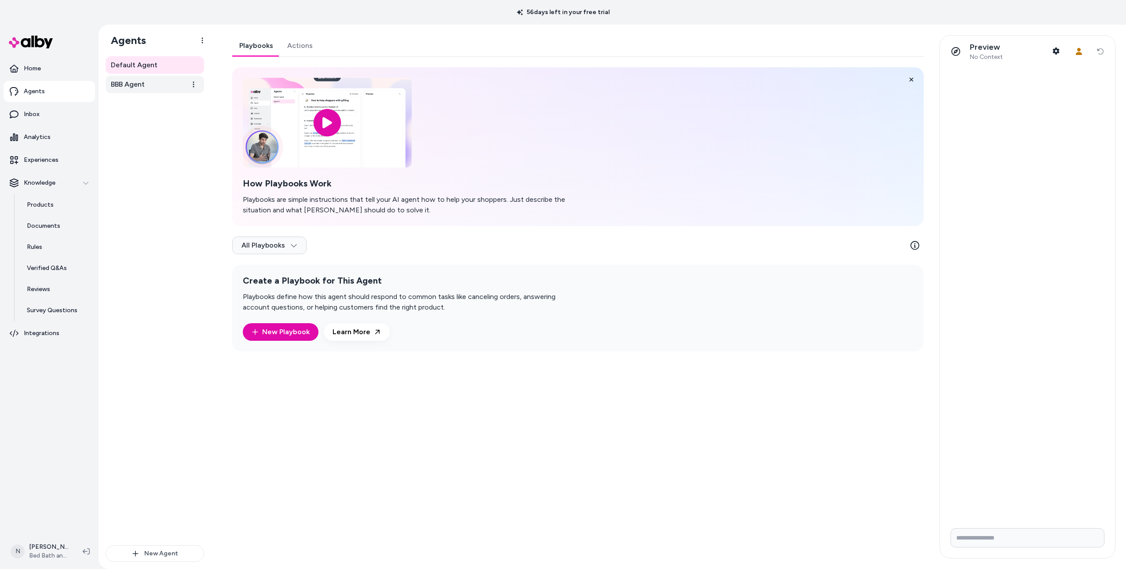
click at [128, 89] on span "BBB Agent" at bounding box center [128, 84] width 34 height 11
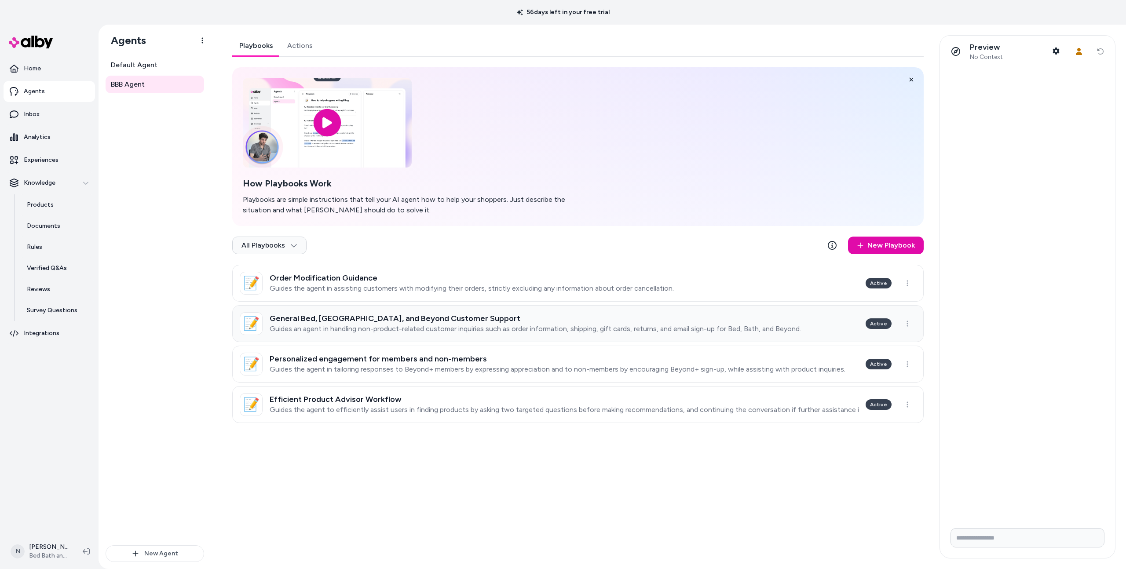
click at [360, 327] on p "Guides an agent in handling non-product-related customer inquiries such as orde…" at bounding box center [535, 329] width 531 height 9
type textarea "*"
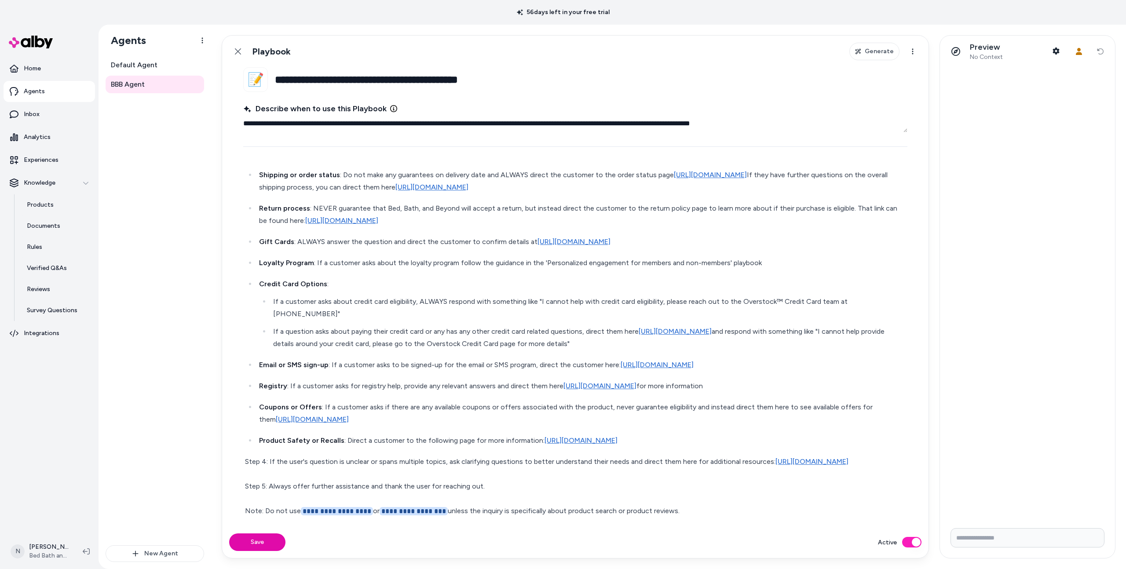
scroll to position [125, 0]
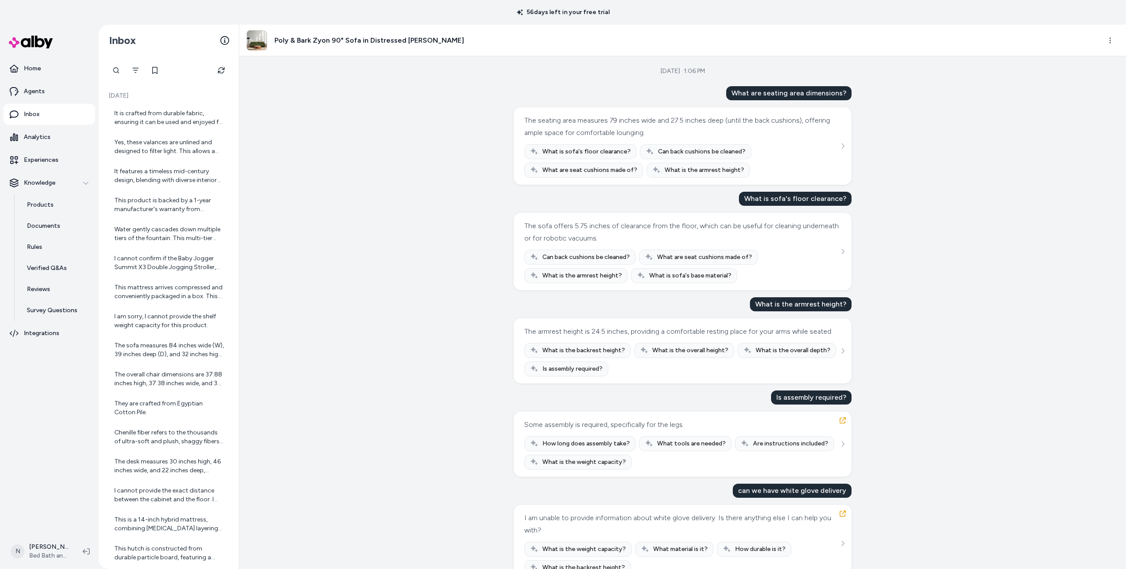
click at [804, 498] on div "can we have white glove delivery" at bounding box center [792, 491] width 119 height 14
copy div "can we have white glove delivery"
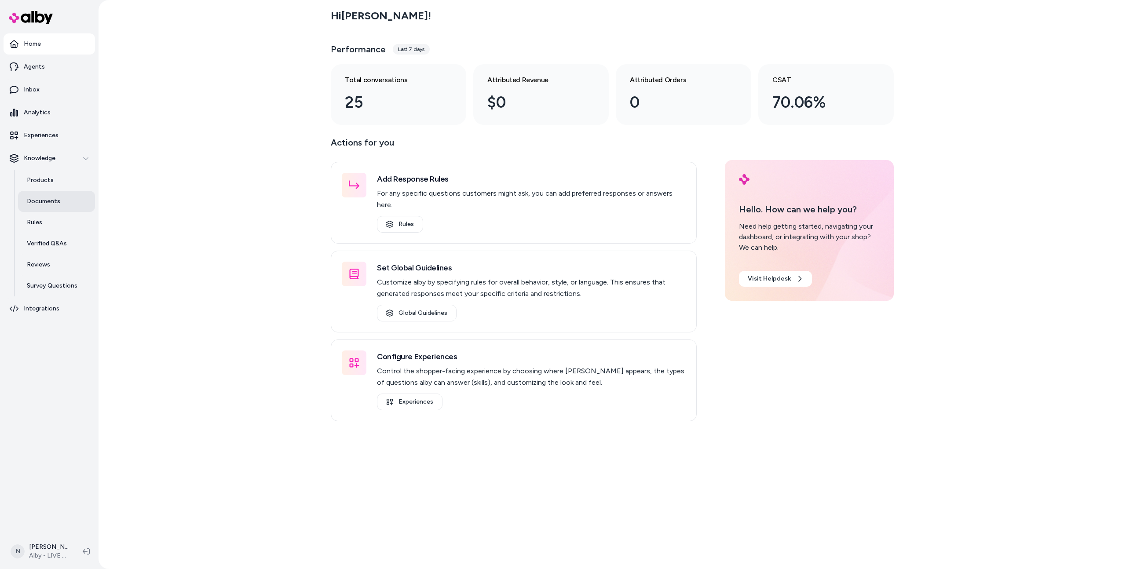
click at [46, 201] on p "Documents" at bounding box center [43, 201] width 33 height 9
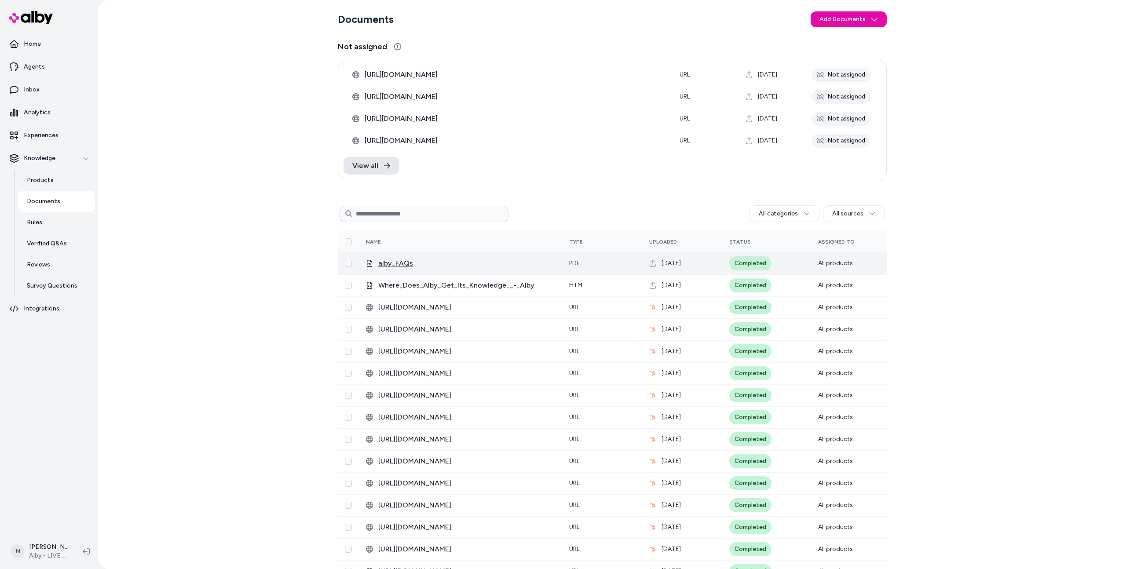
click at [390, 263] on span "alby_FAQs" at bounding box center [466, 263] width 177 height 11
click at [407, 210] on input at bounding box center [424, 214] width 169 height 16
type input "******"
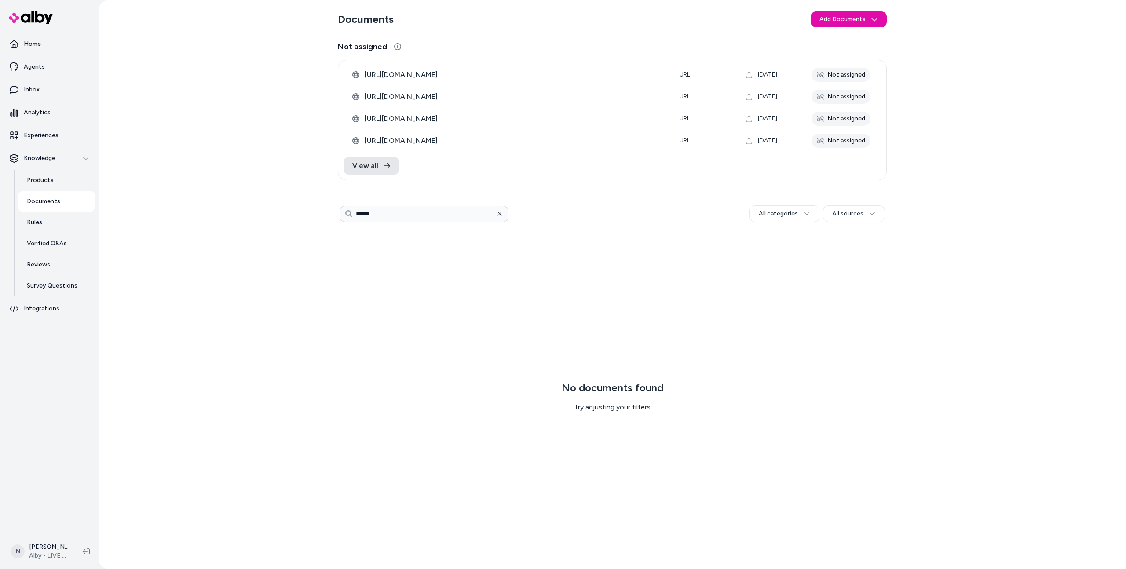
click at [497, 213] on icon "button" at bounding box center [500, 214] width 6 height 6
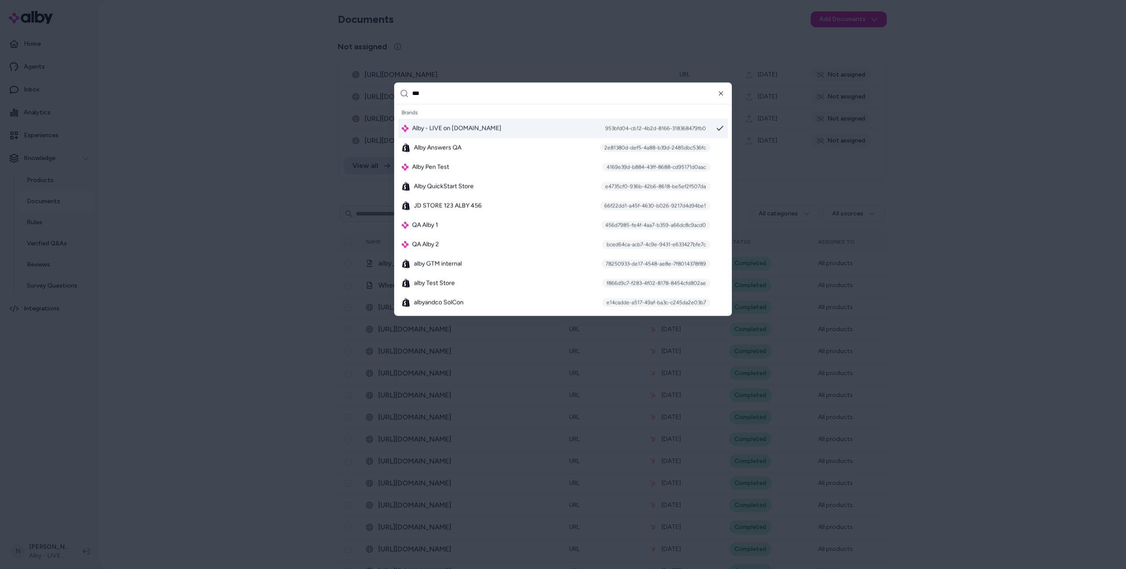
type input "****"
type input "***"
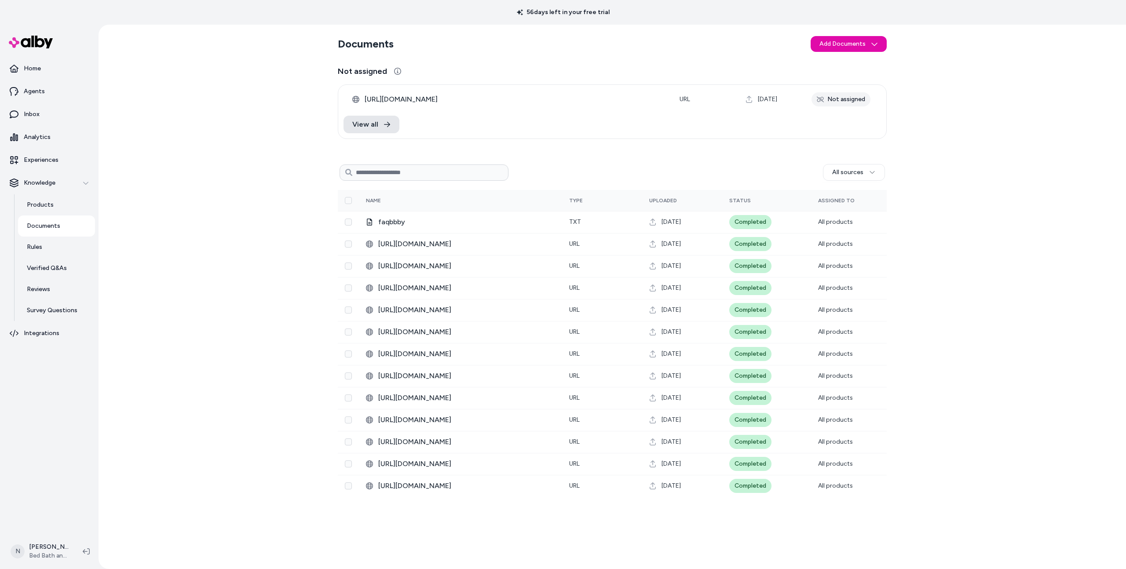
click at [438, 169] on input at bounding box center [424, 172] width 169 height 16
type input "******"
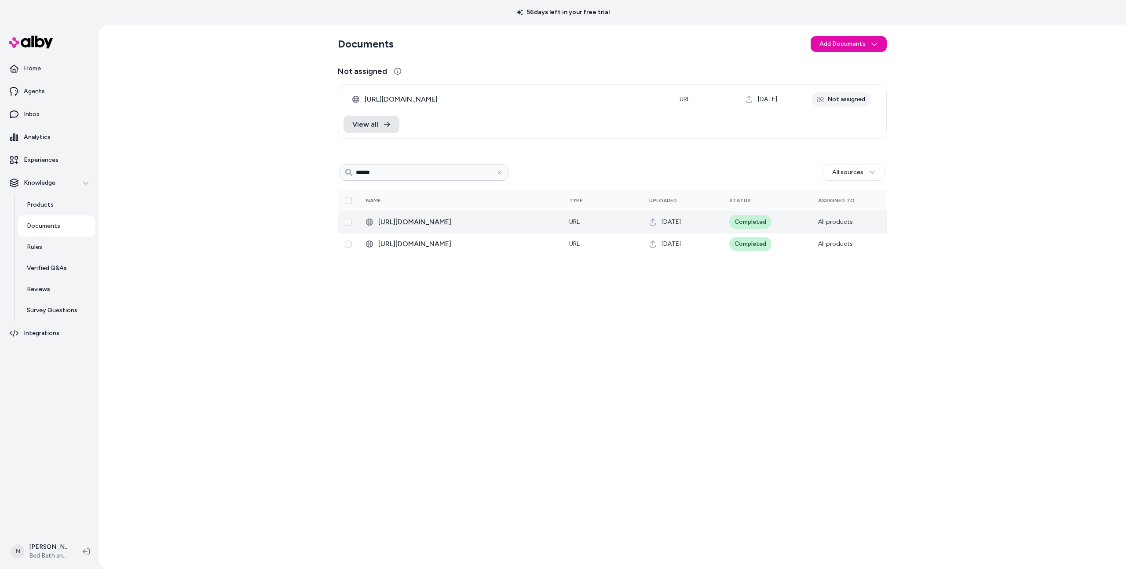
click at [458, 219] on span "[URL][DOMAIN_NAME]" at bounding box center [466, 222] width 177 height 11
type input "******"
click at [496, 224] on span "[URL][DOMAIN_NAME]" at bounding box center [466, 222] width 177 height 11
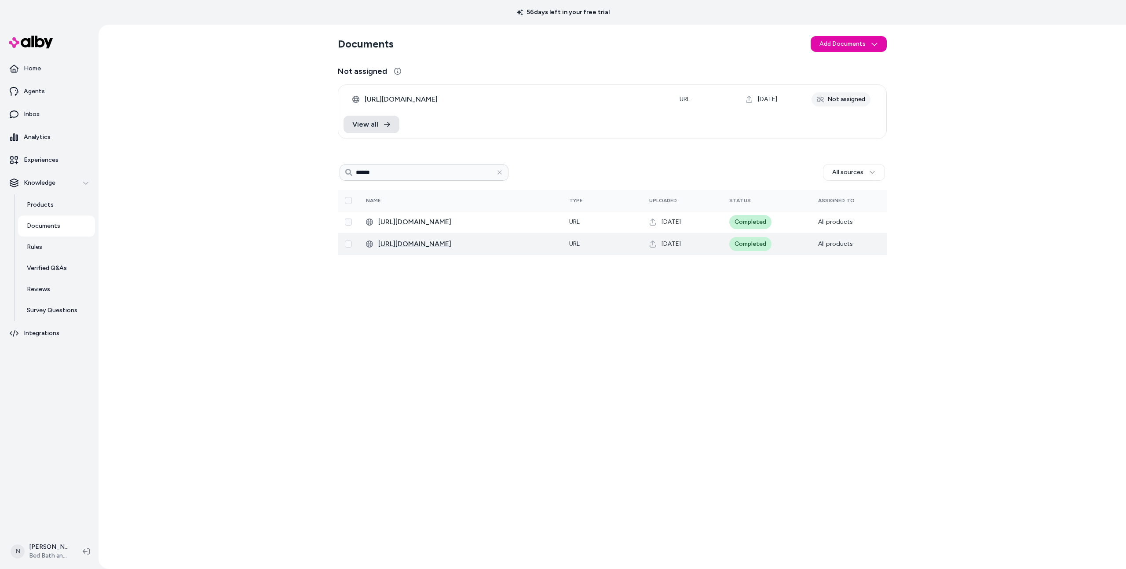
click at [462, 243] on span "[URL][DOMAIN_NAME]" at bounding box center [466, 244] width 177 height 11
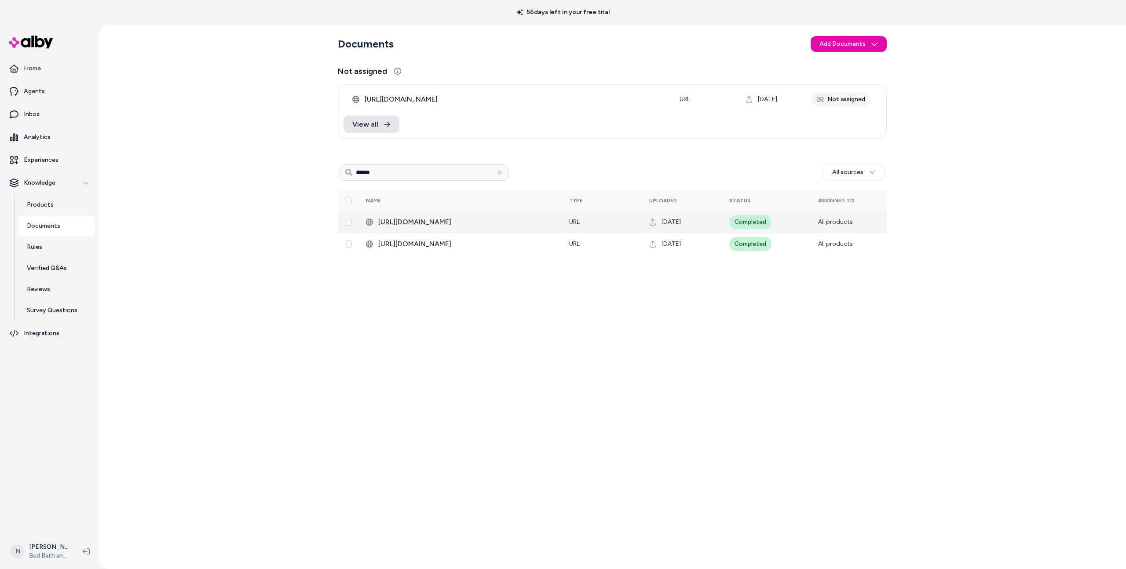
click at [410, 223] on span "[URL][DOMAIN_NAME]" at bounding box center [466, 222] width 177 height 11
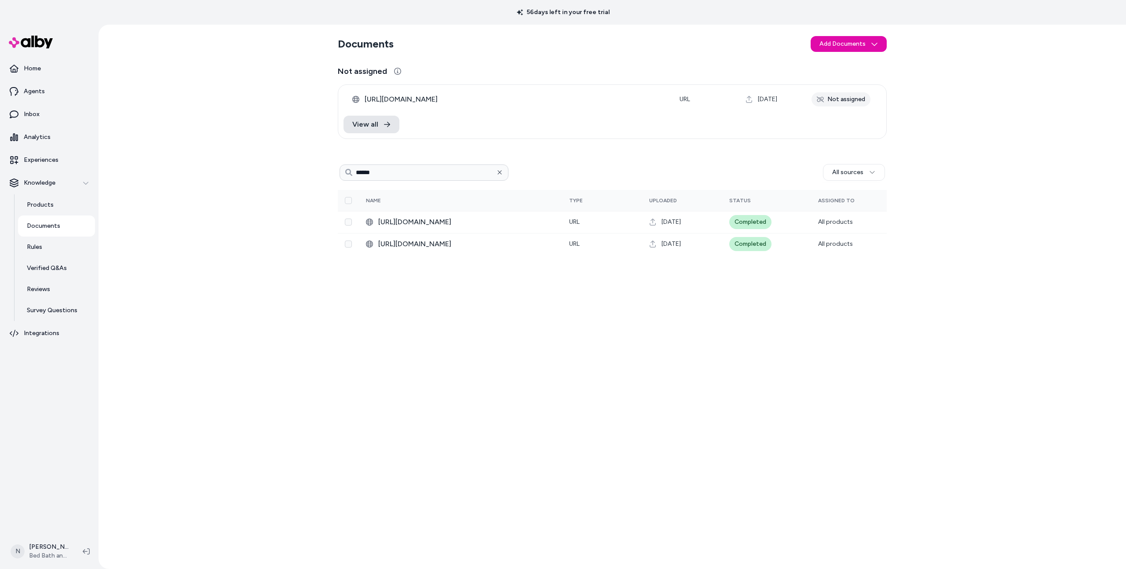
click at [500, 172] on icon "button" at bounding box center [500, 172] width 6 height 6
click at [572, 163] on div "All sources" at bounding box center [612, 172] width 549 height 21
click at [411, 101] on span "[URL][DOMAIN_NAME]" at bounding box center [515, 99] width 301 height 11
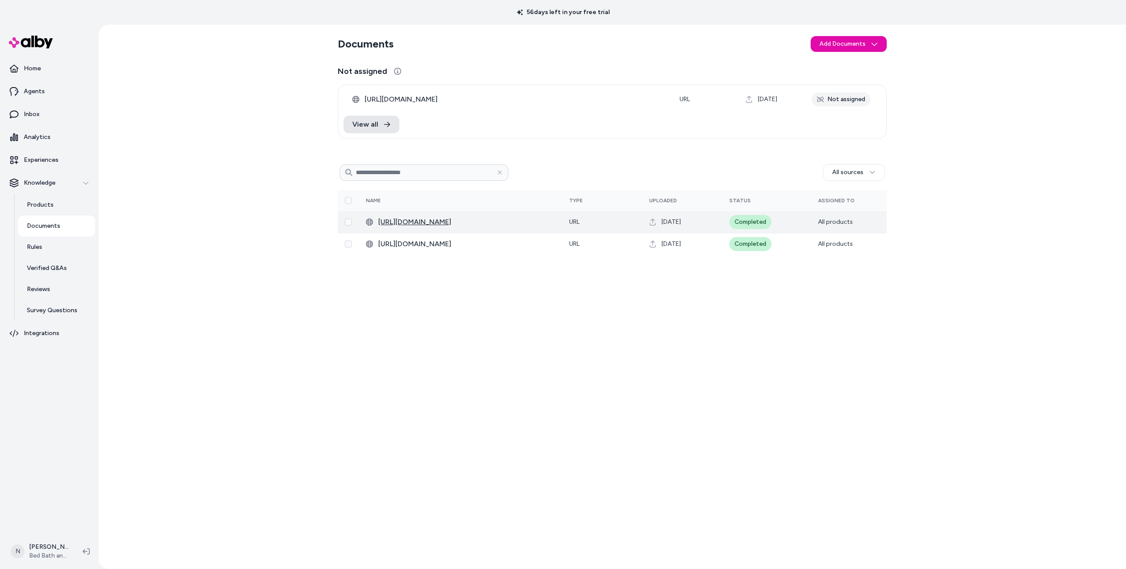
click at [409, 226] on span "[URL][DOMAIN_NAME]" at bounding box center [466, 222] width 177 height 11
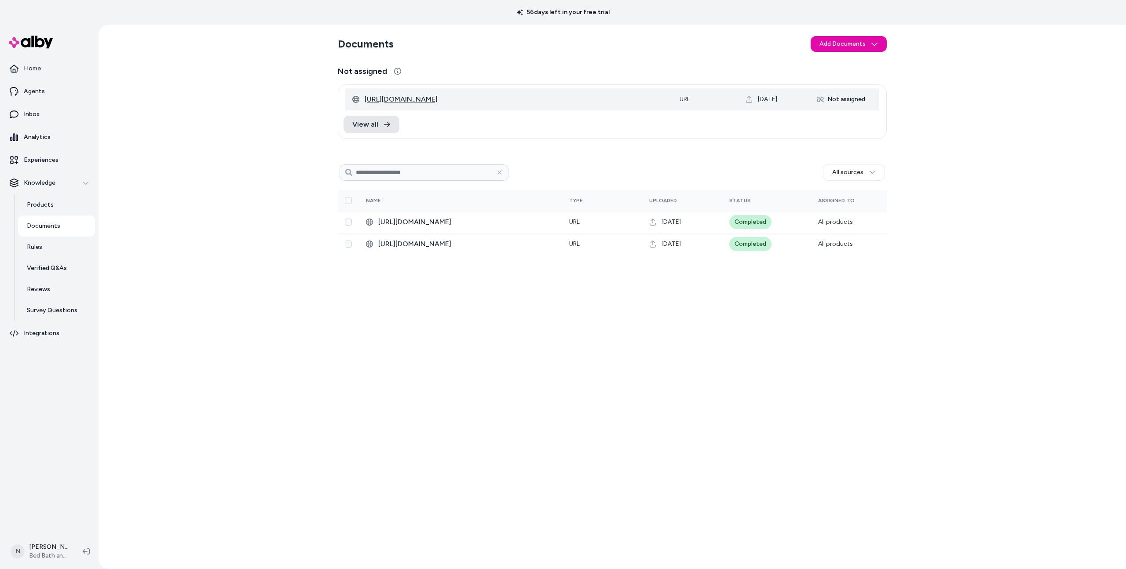
click at [407, 99] on span "[URL][DOMAIN_NAME]" at bounding box center [515, 99] width 301 height 11
